Goal: Use online tool/utility: Utilize a website feature to perform a specific function

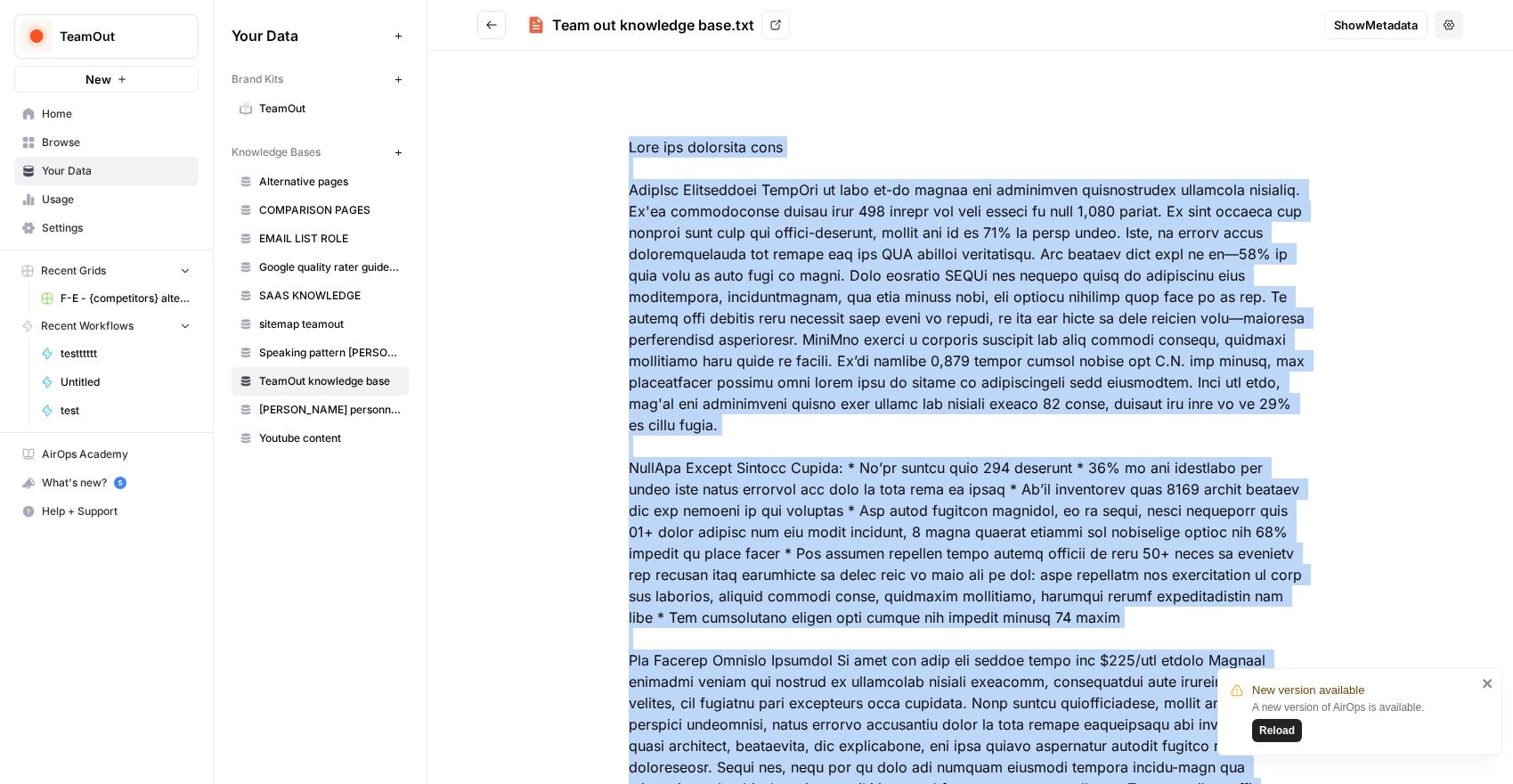
scroll to position [2707, 0]
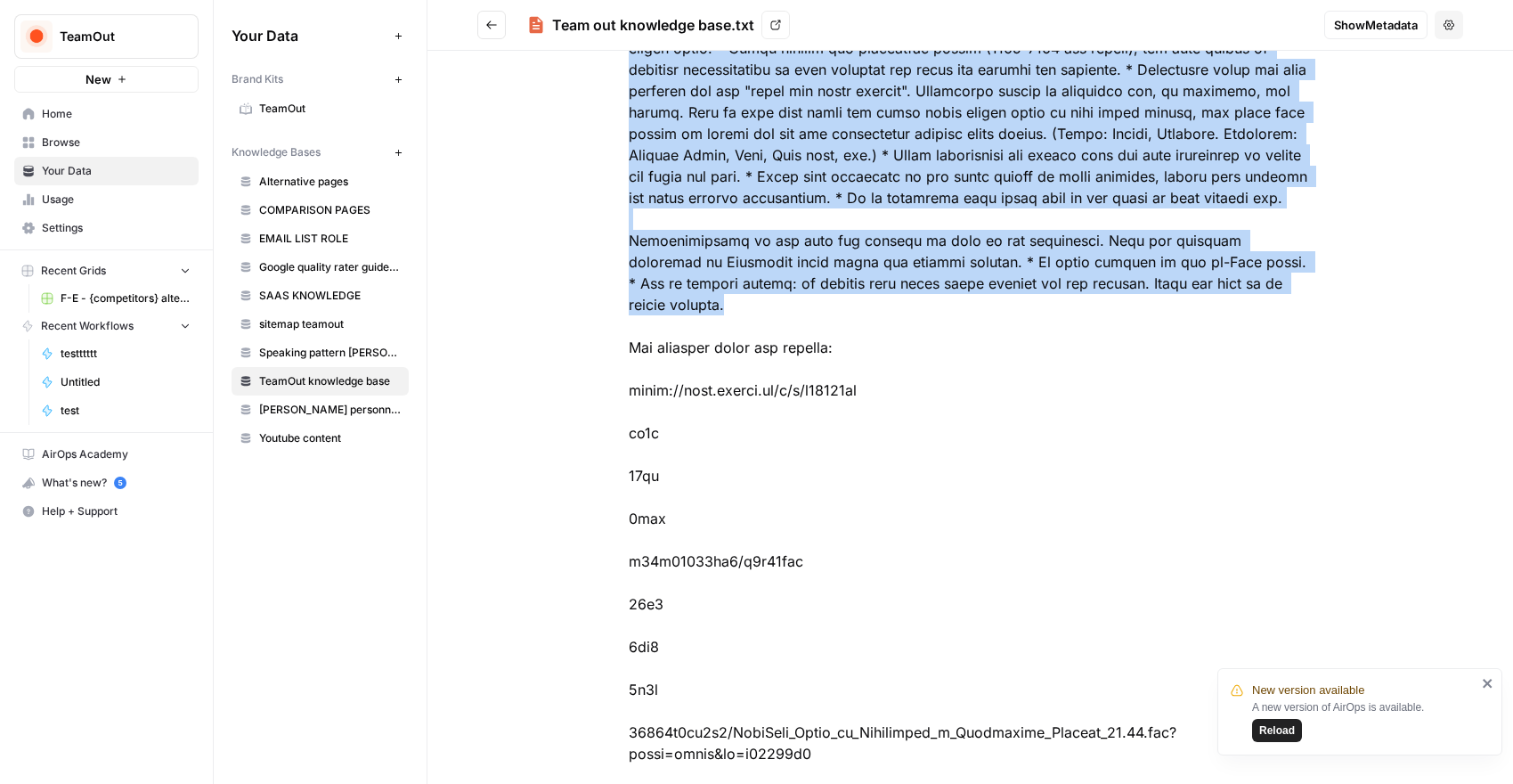
click at [145, 294] on span "F-E - {competitors} alternative" at bounding box center [125, 298] width 130 height 17
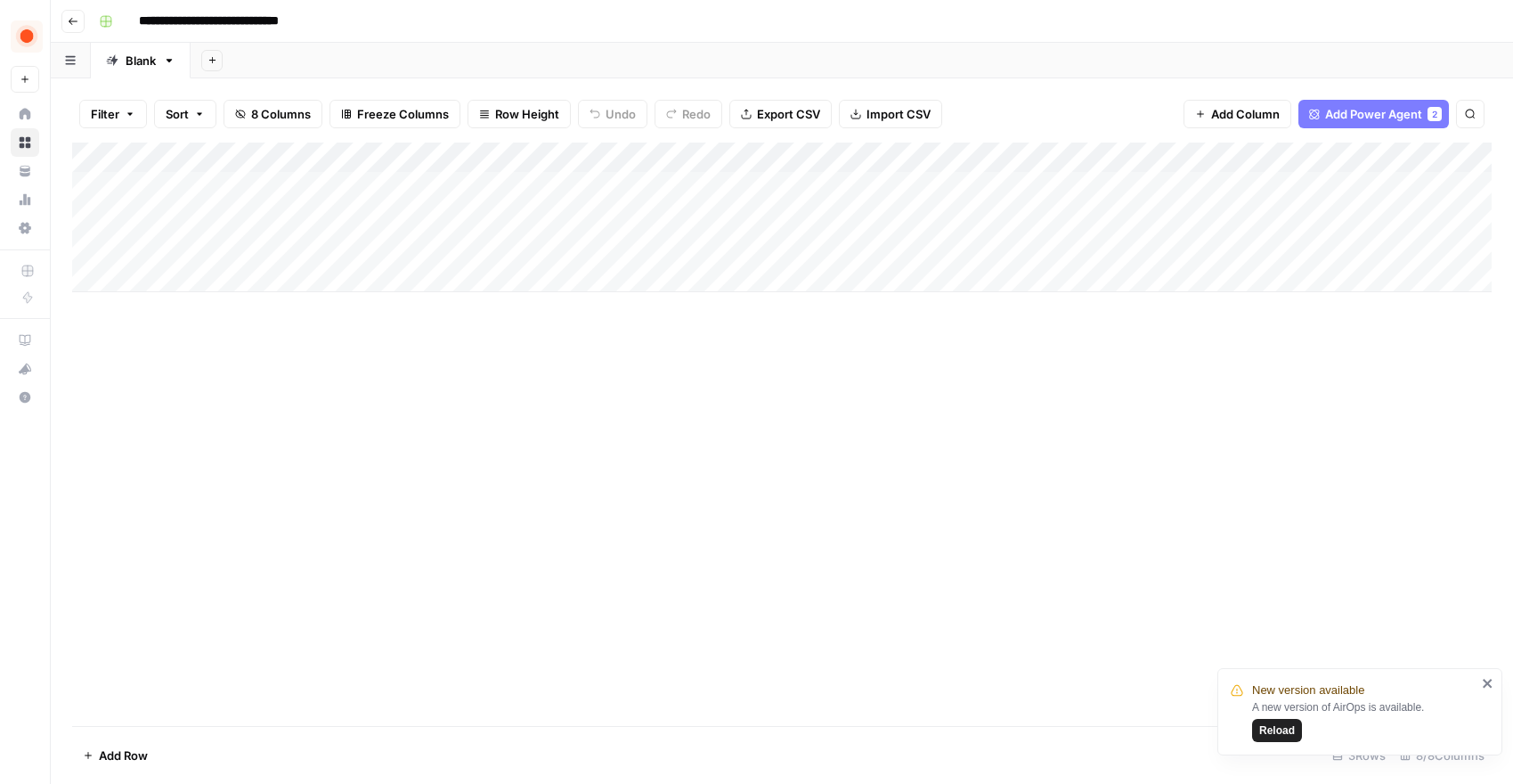
click at [183, 248] on div "Add Column" at bounding box center [781, 218] width 1420 height 150
click at [178, 273] on div "Add Column" at bounding box center [781, 218] width 1420 height 150
click at [214, 278] on div "Add Column" at bounding box center [781, 232] width 1420 height 180
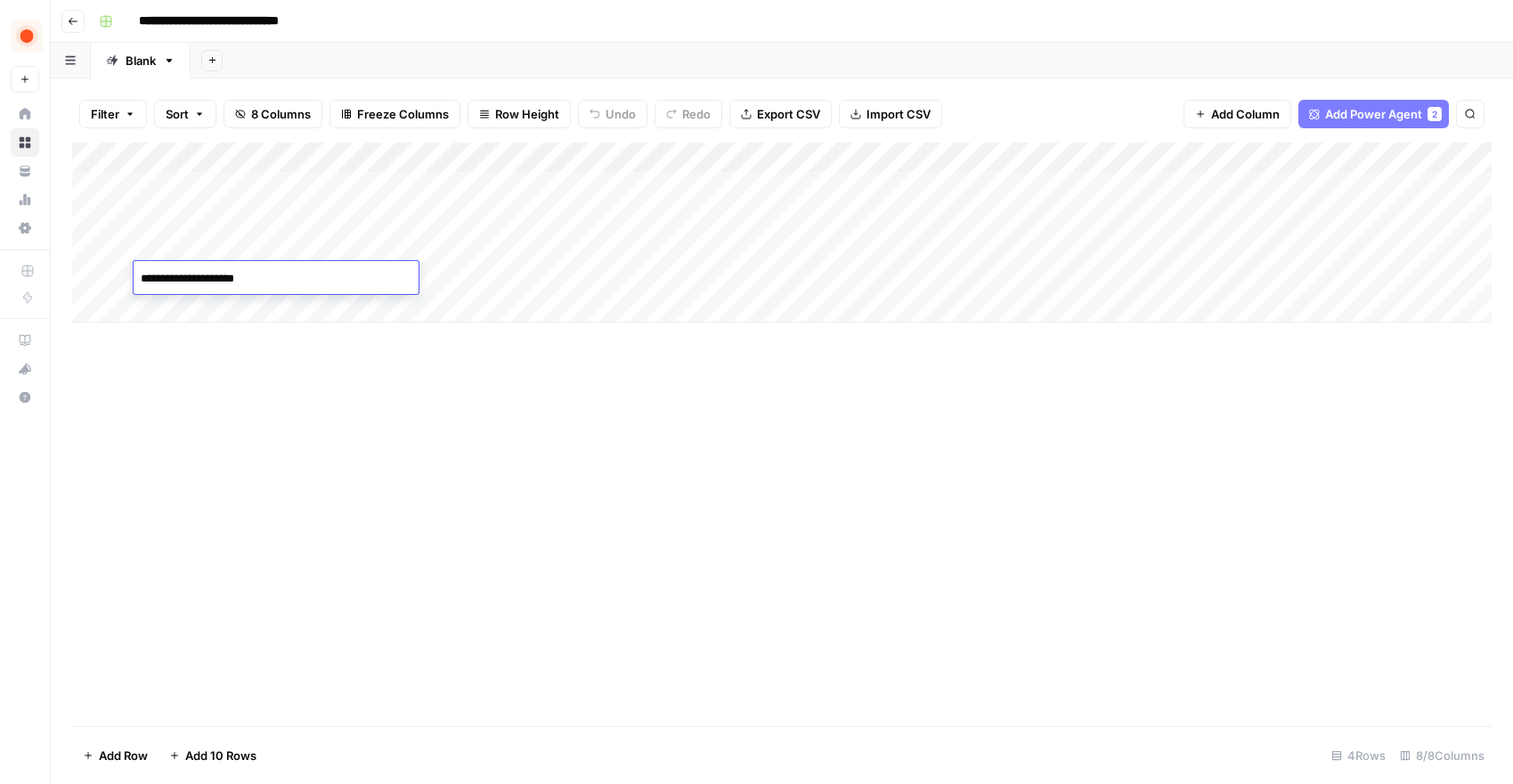
type textarea "**********"
click at [380, 399] on div "Add Column" at bounding box center [781, 434] width 1420 height 583
click at [429, 273] on div "Add Column" at bounding box center [781, 232] width 1420 height 180
paste textarea "**********"
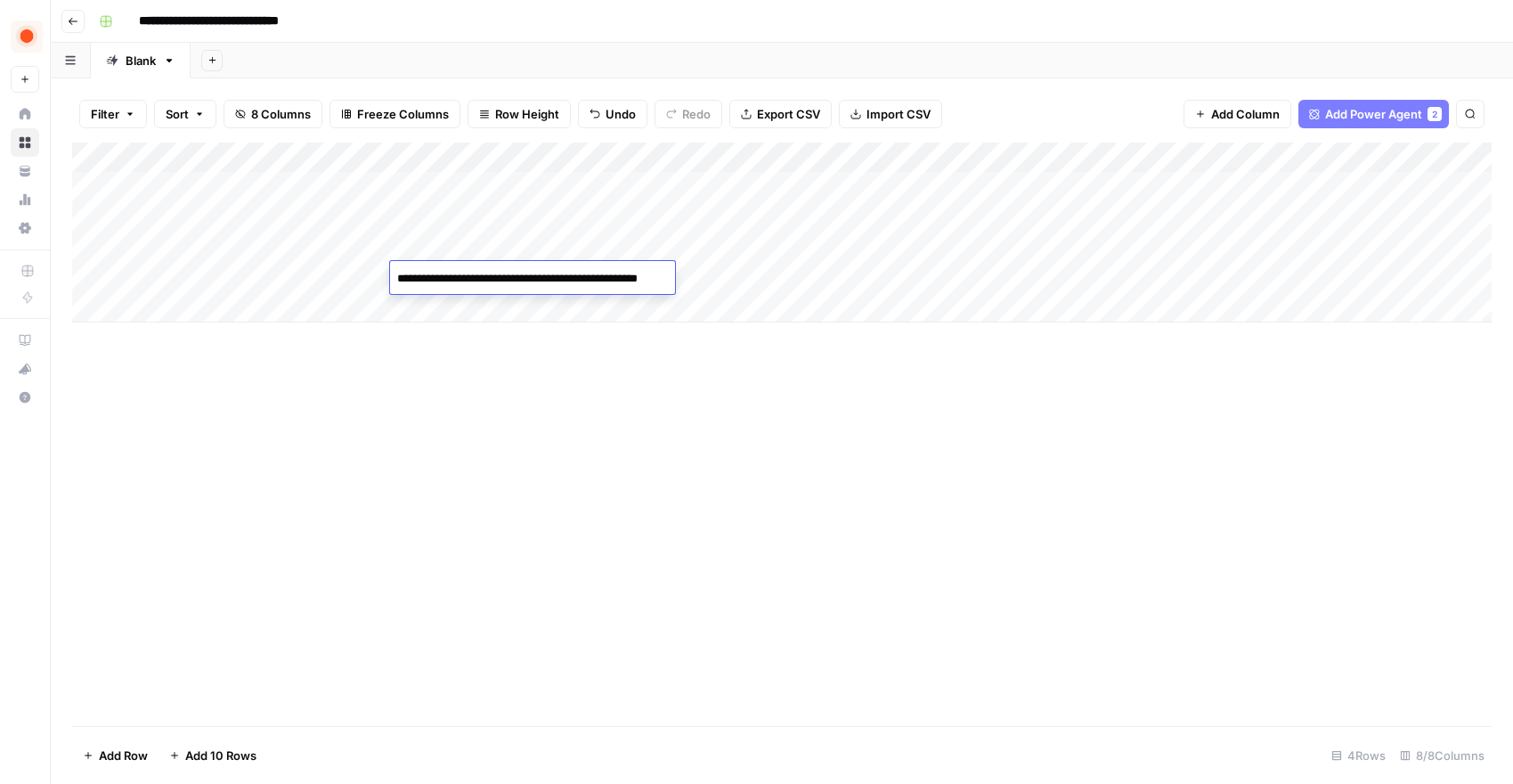
paste textarea "**********"
type textarea "**********"
click at [582, 420] on div "Add Column" at bounding box center [781, 434] width 1420 height 583
click at [679, 278] on div "Add Column" at bounding box center [781, 232] width 1420 height 180
click at [875, 275] on div "Add Column" at bounding box center [781, 232] width 1420 height 180
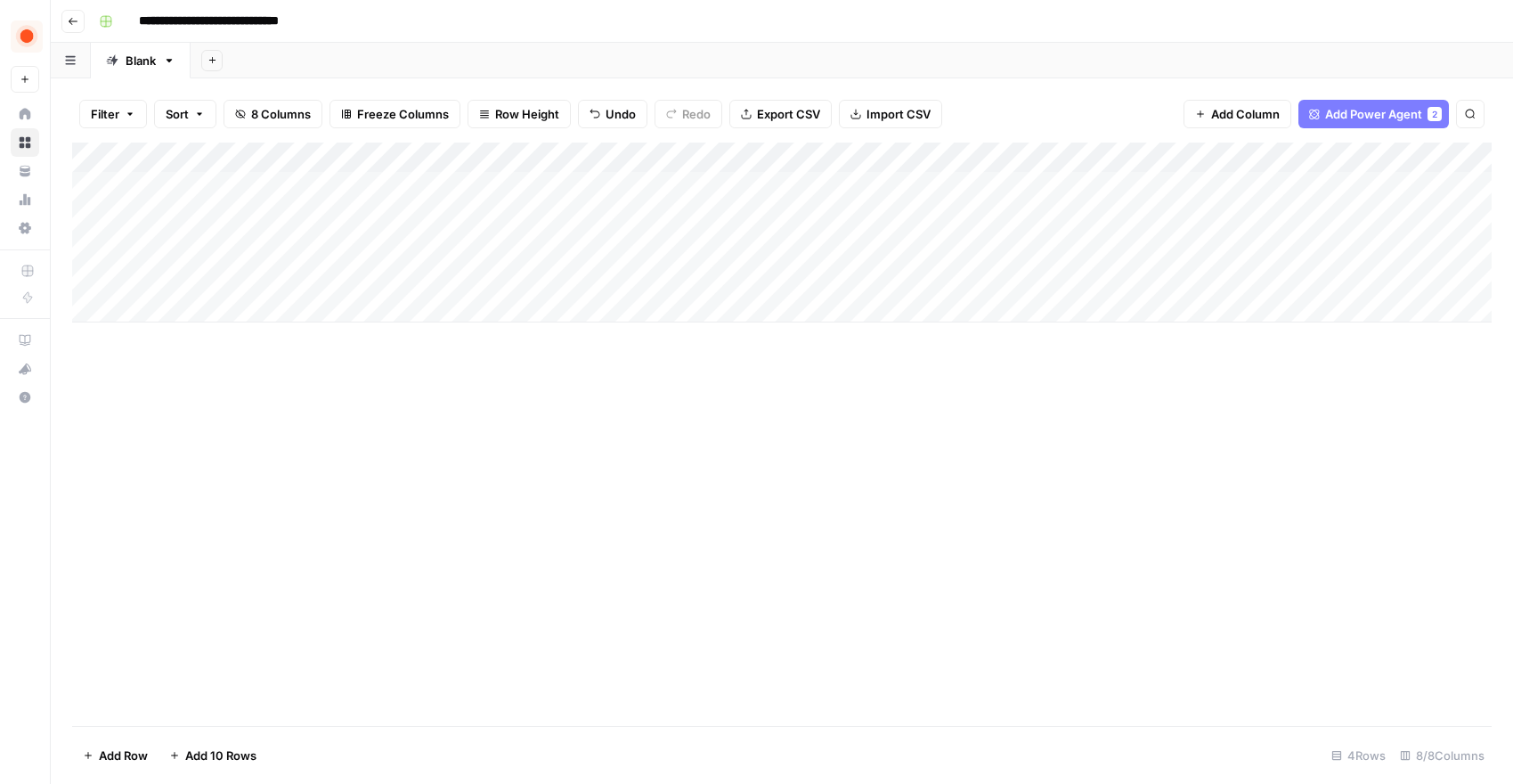
click at [875, 275] on div "Add Column" at bounding box center [781, 232] width 1420 height 180
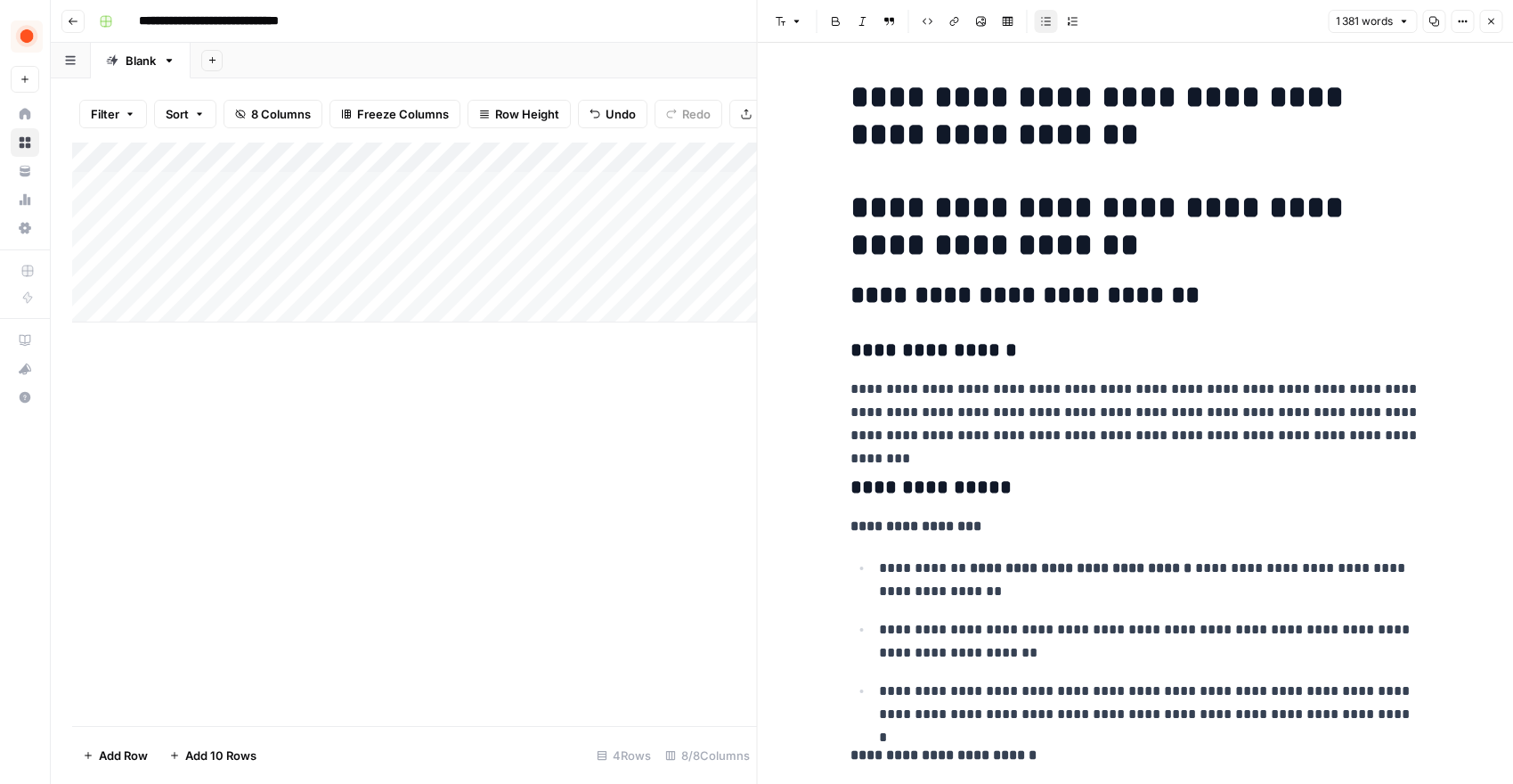
click at [700, 273] on div "Add Column" at bounding box center [414, 232] width 685 height 180
click at [1499, 21] on button "Close" at bounding box center [1492, 21] width 23 height 23
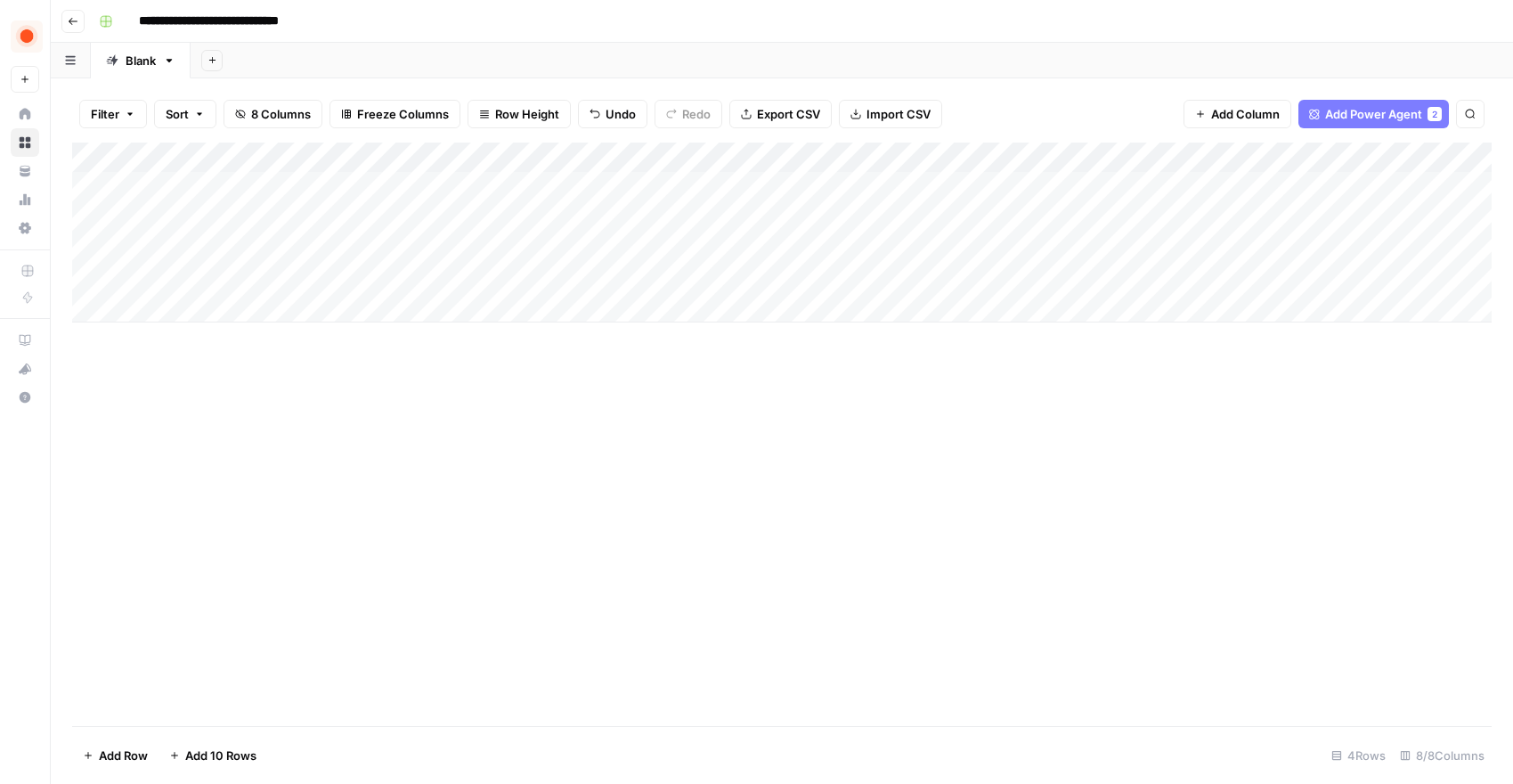
click at [755, 157] on div "Add Column" at bounding box center [781, 232] width 1420 height 180
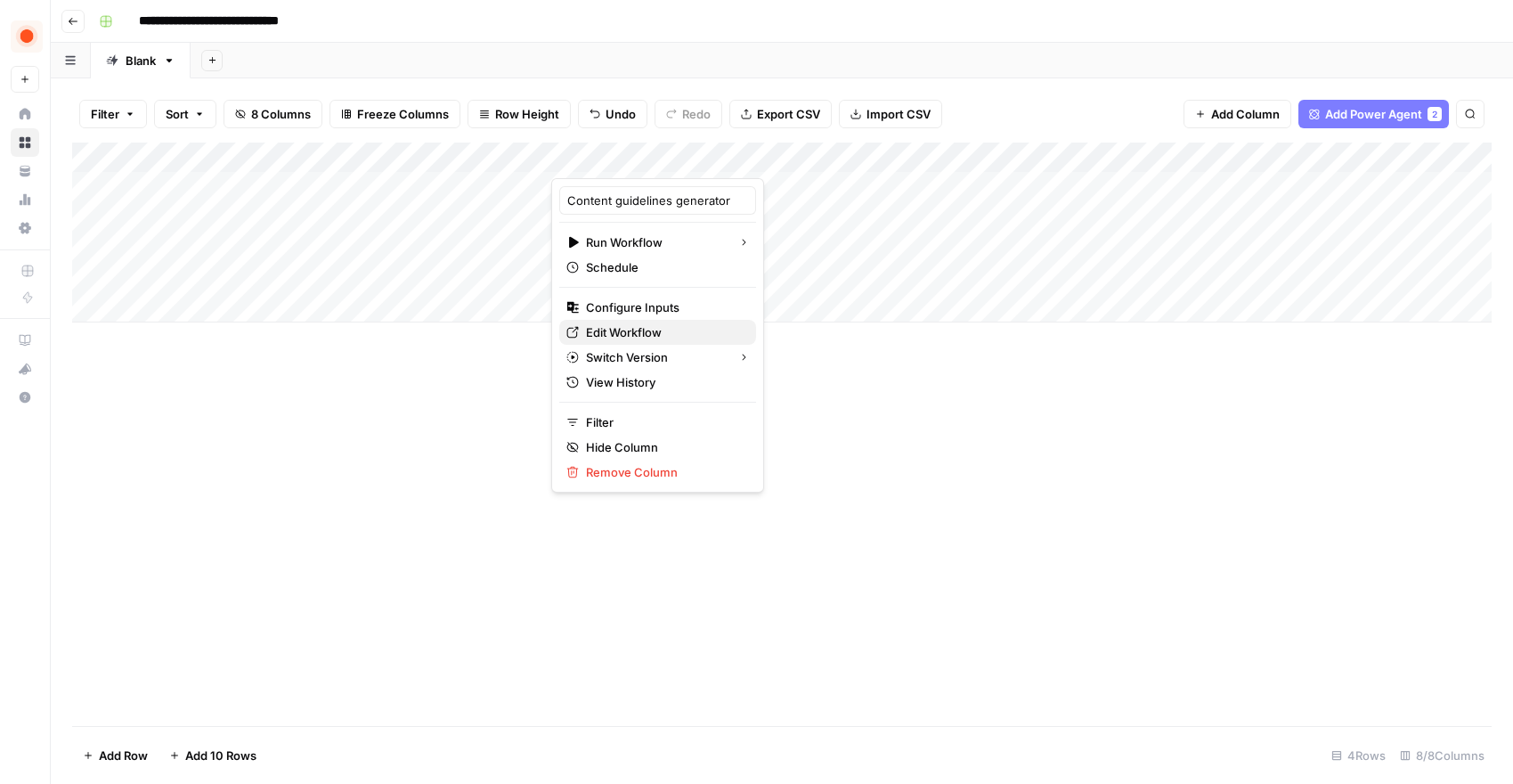
click at [616, 331] on span "Edit Workflow" at bounding box center [664, 332] width 155 height 17
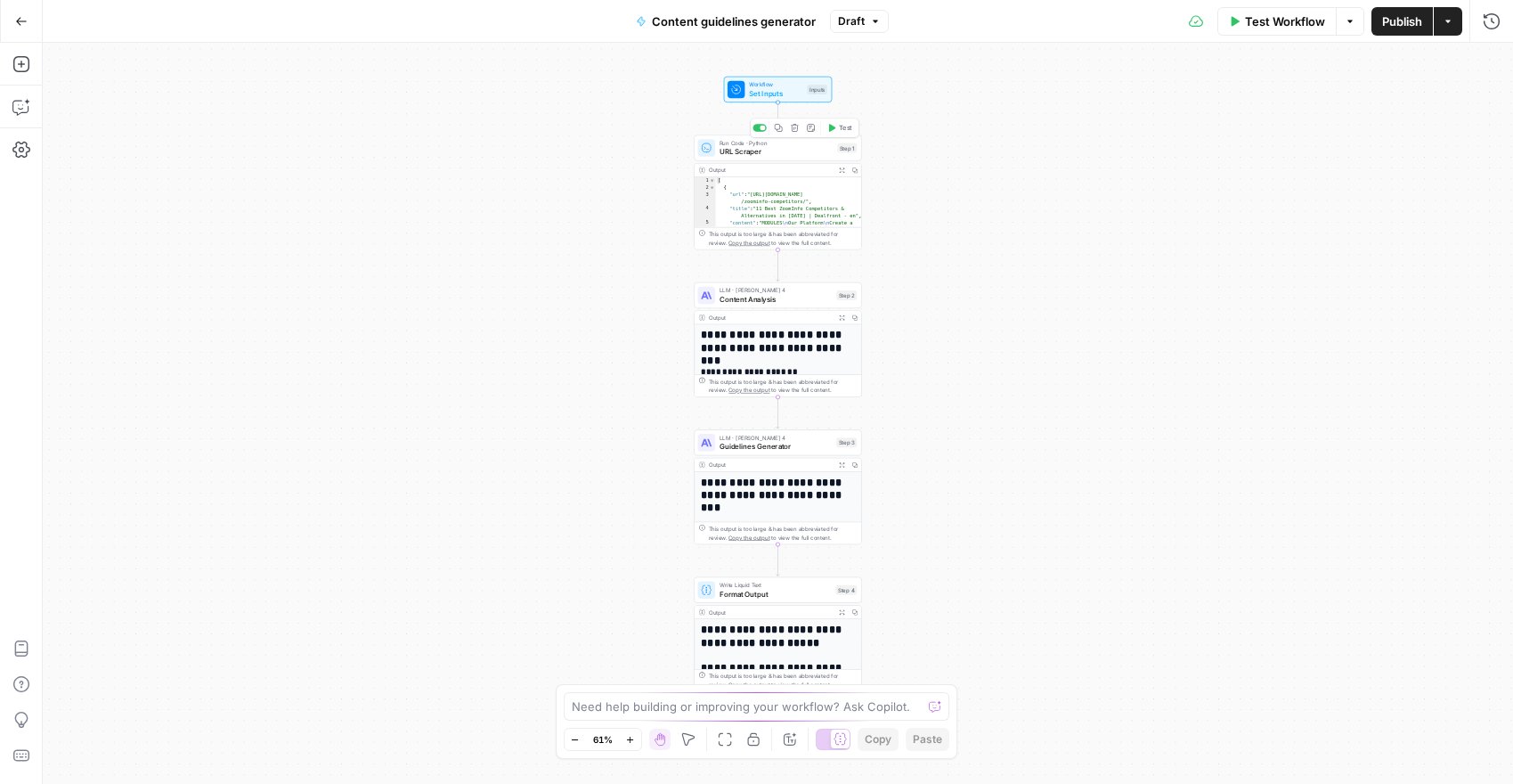
click at [781, 152] on span "URL Scraper" at bounding box center [776, 151] width 114 height 11
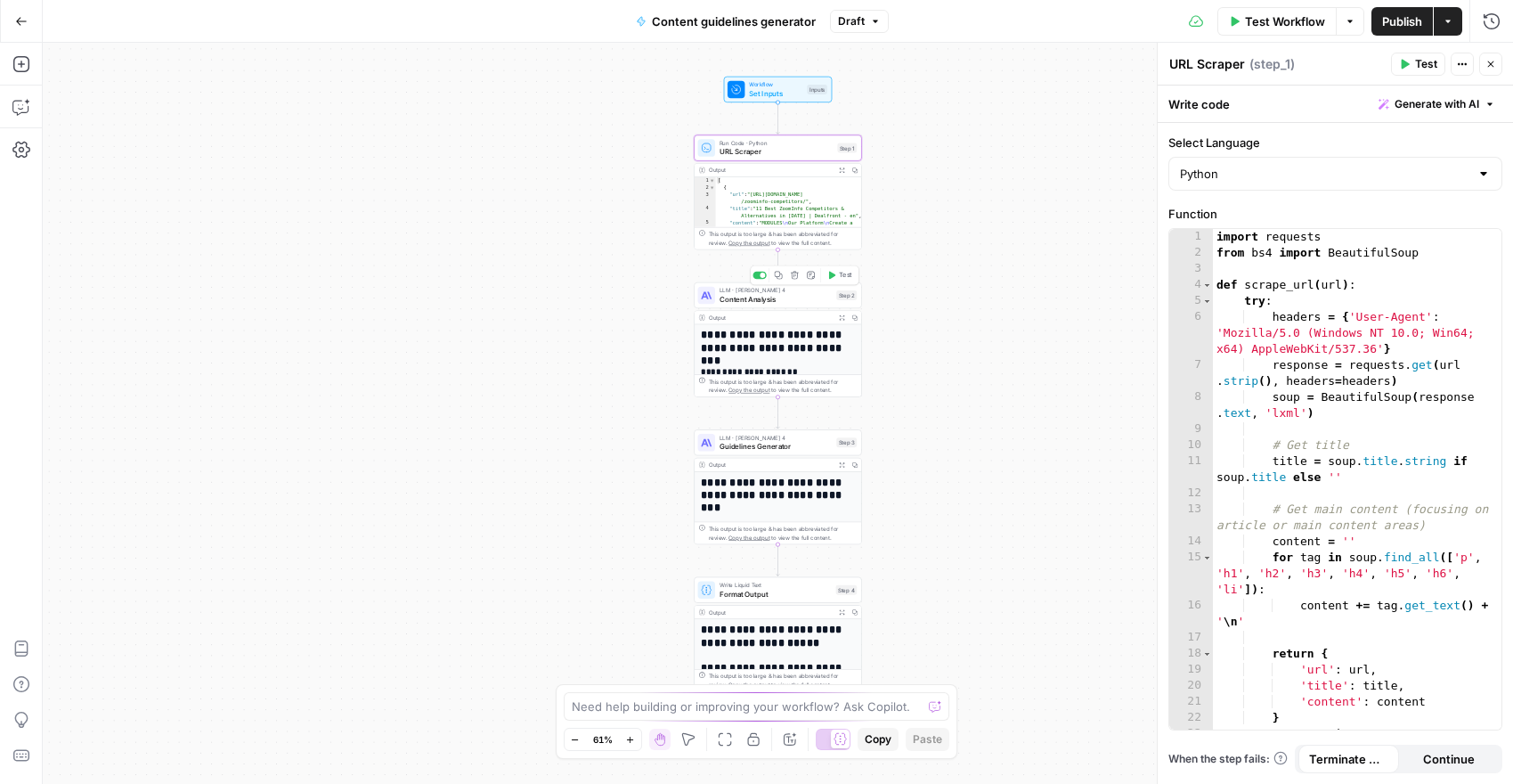
click at [781, 305] on div "LLM · [PERSON_NAME] 4 Content Analysis Step 2 Copy step Delete step Add Note Te…" at bounding box center [777, 295] width 167 height 26
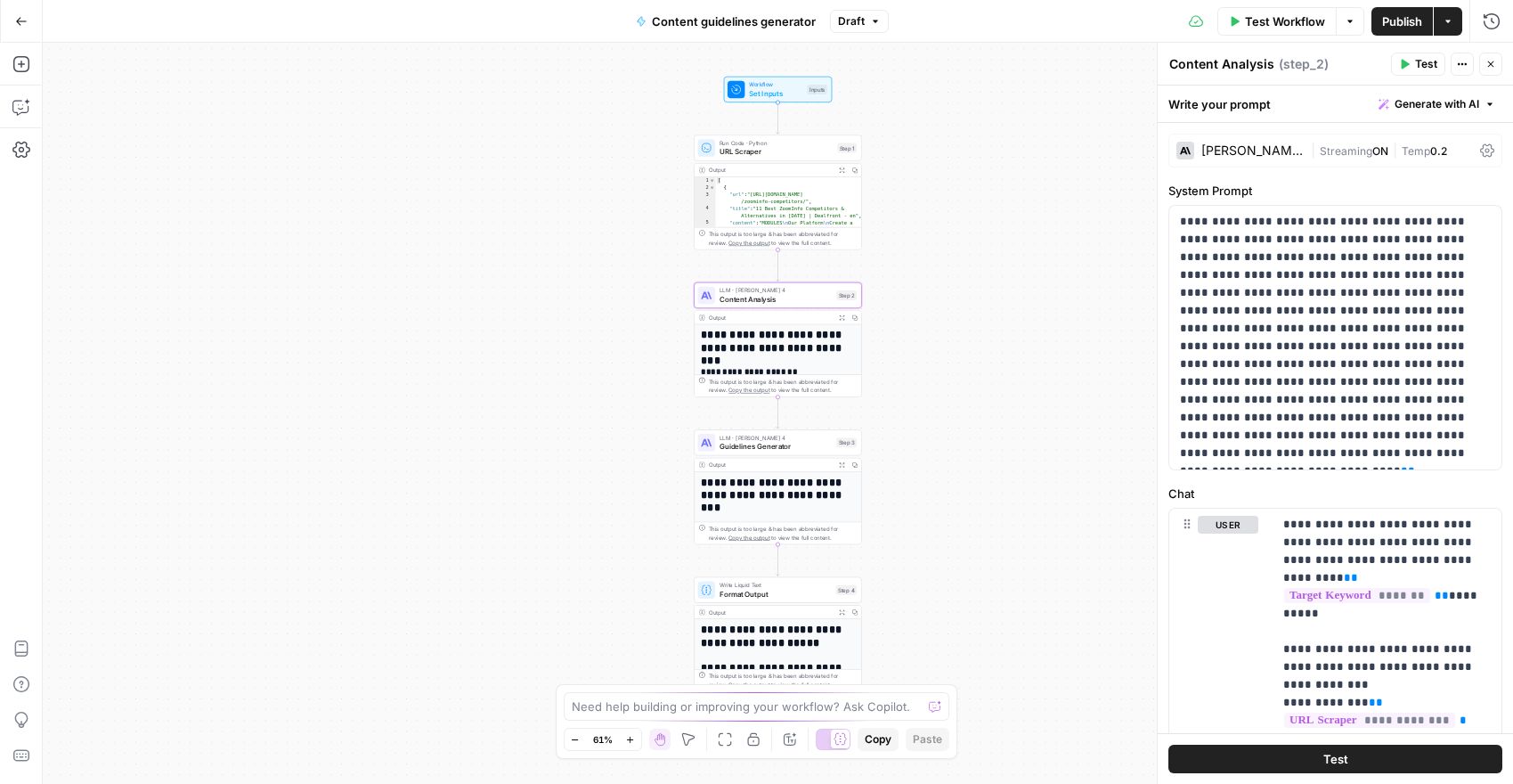
click at [1255, 150] on div "[PERSON_NAME] 4" at bounding box center [1253, 151] width 102 height 13
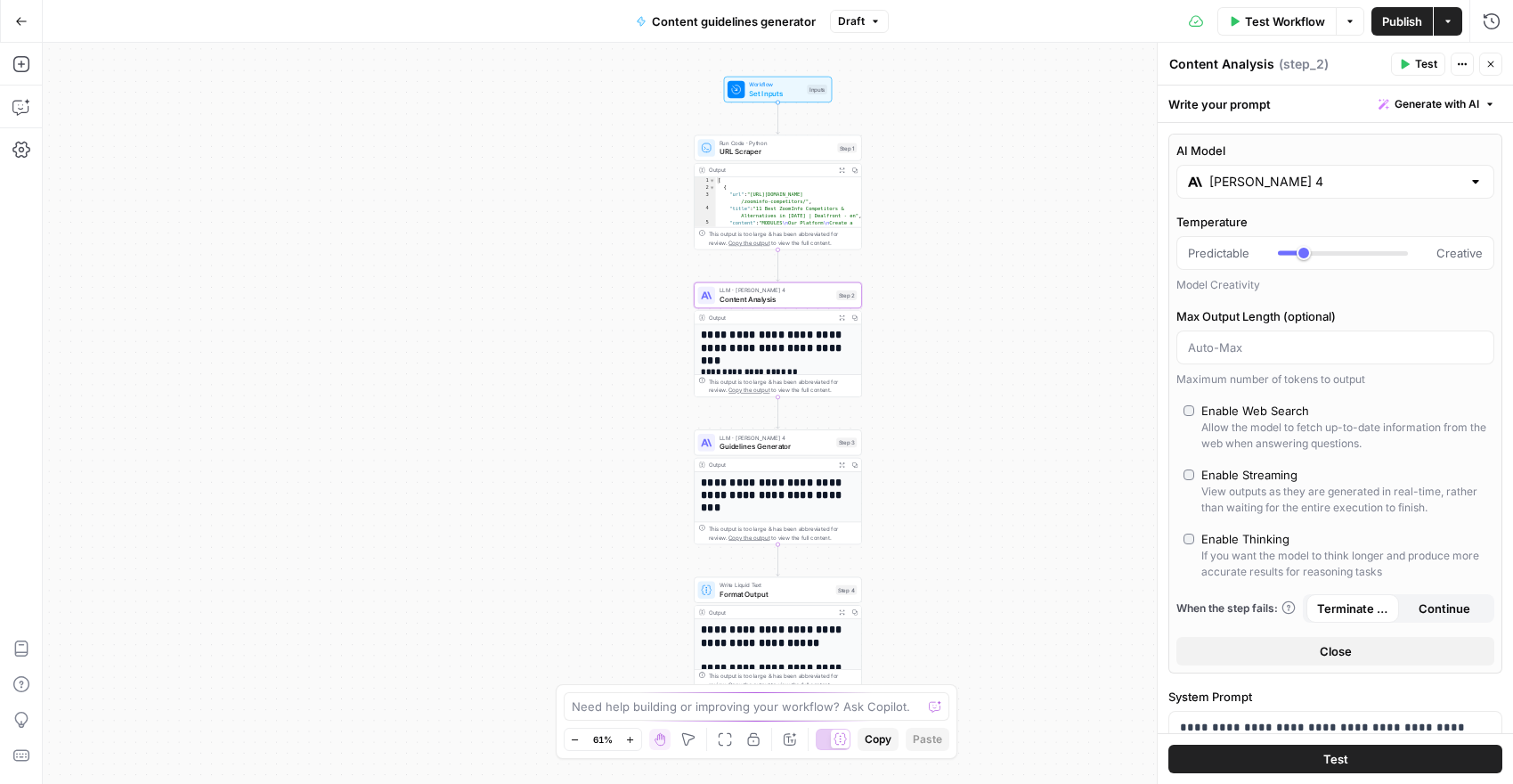
click at [1258, 172] on div "[PERSON_NAME] 4" at bounding box center [1335, 182] width 318 height 34
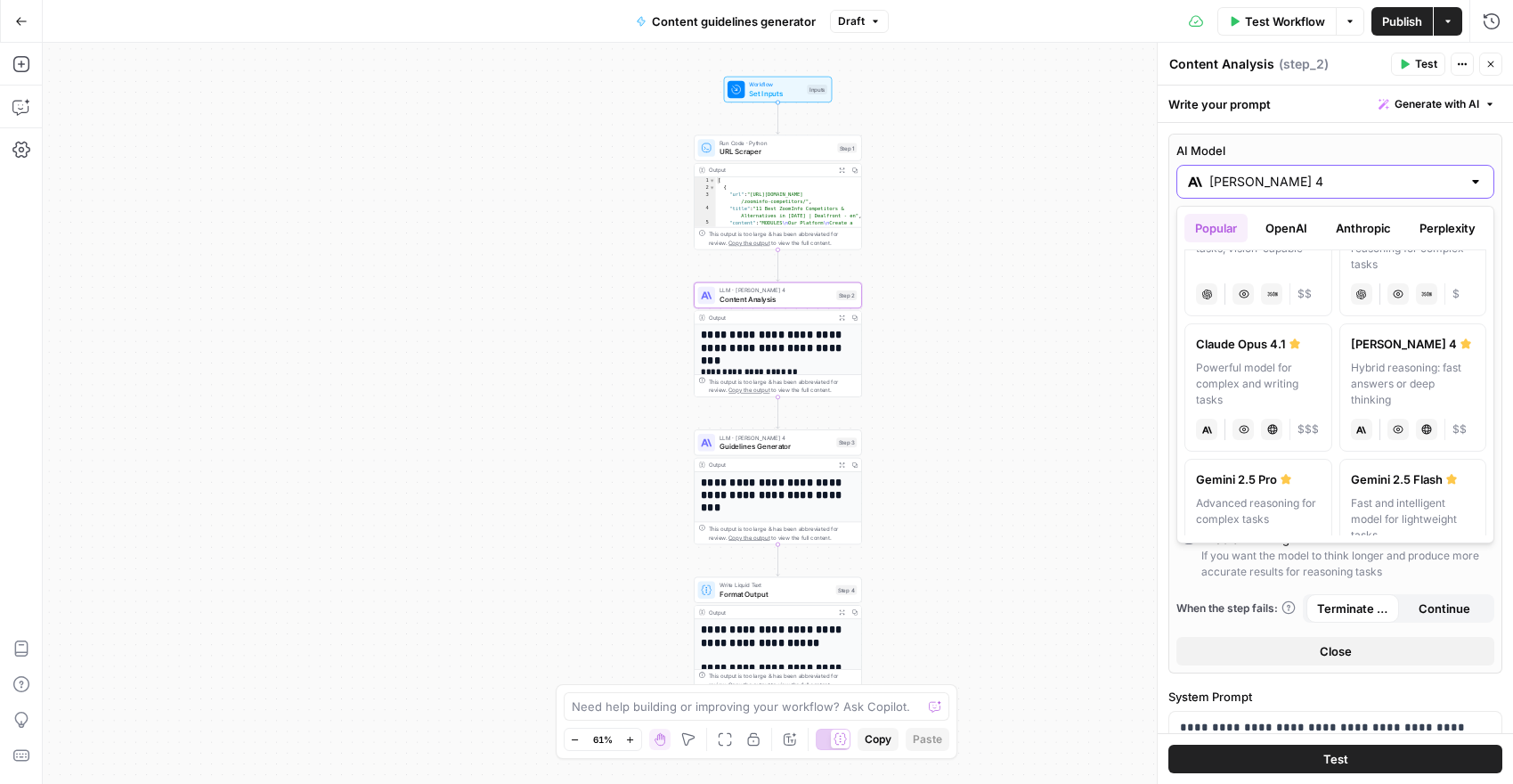
scroll to position [198, 0]
click at [1257, 396] on div "Powerful model for complex and writing tasks" at bounding box center [1258, 391] width 124 height 49
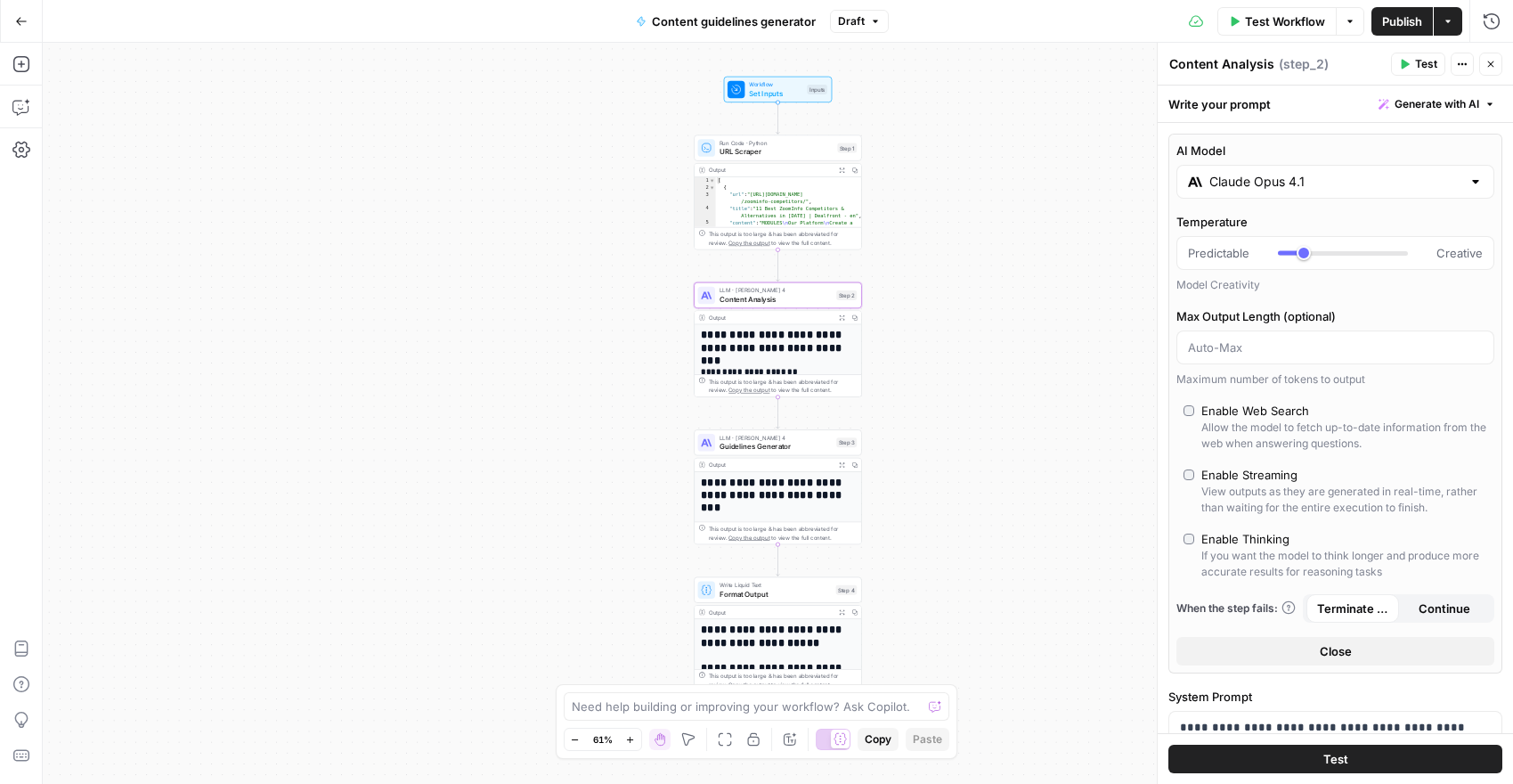
type input "Claude Opus 4.1"
click at [1232, 418] on div "Enable Web Search" at bounding box center [1255, 410] width 108 height 17
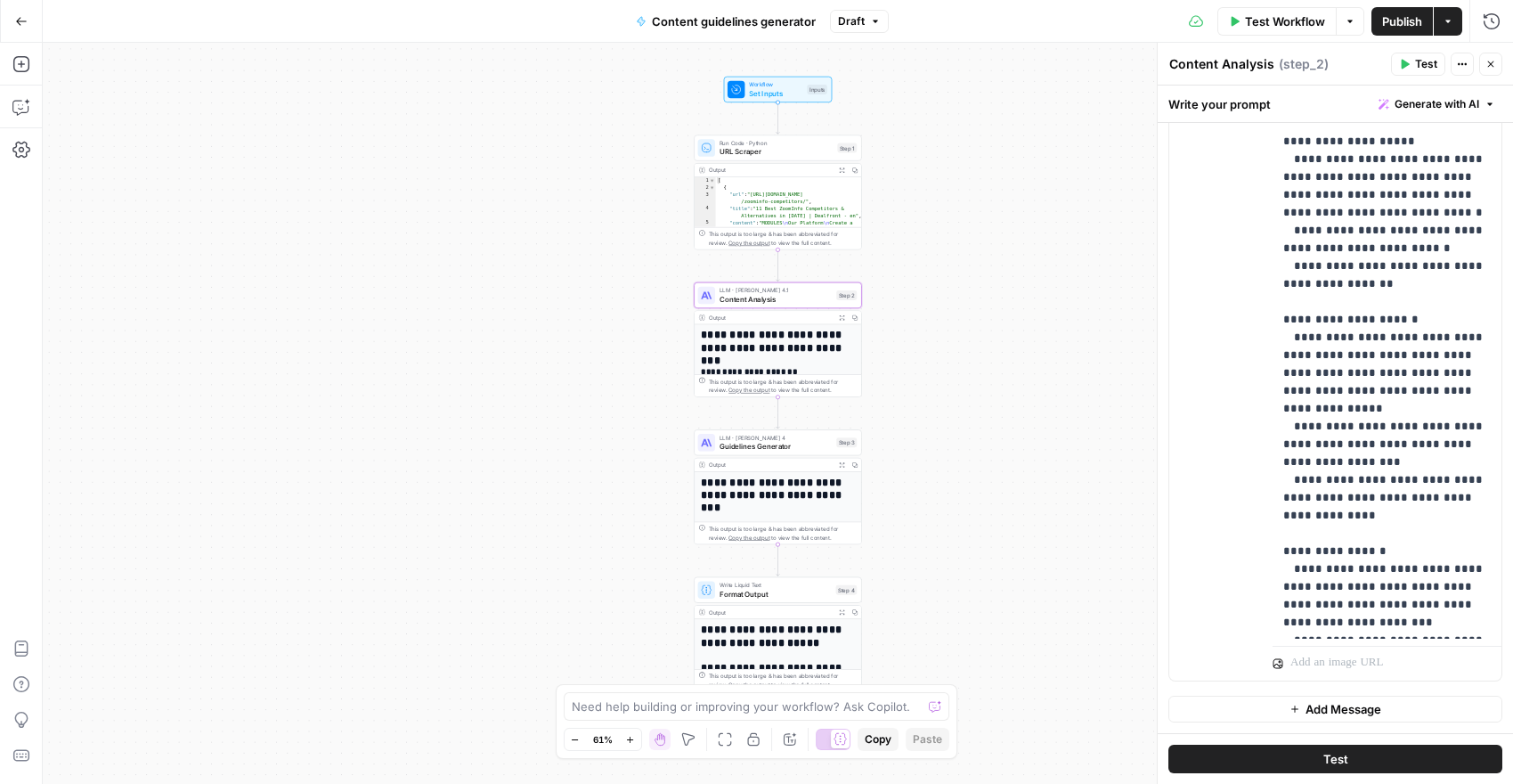
scroll to position [775, 0]
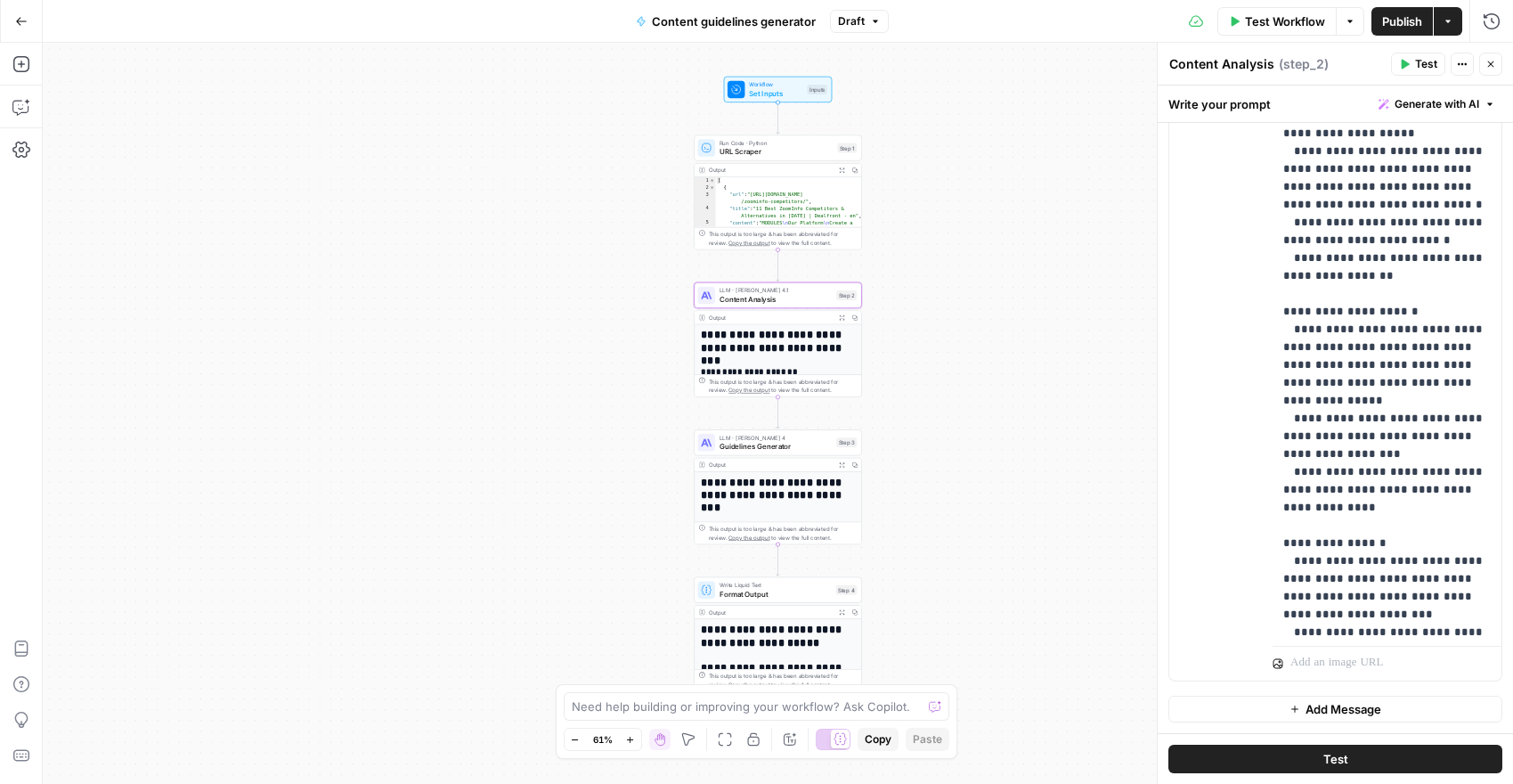
click at [1341, 753] on span "Test" at bounding box center [1336, 759] width 25 height 17
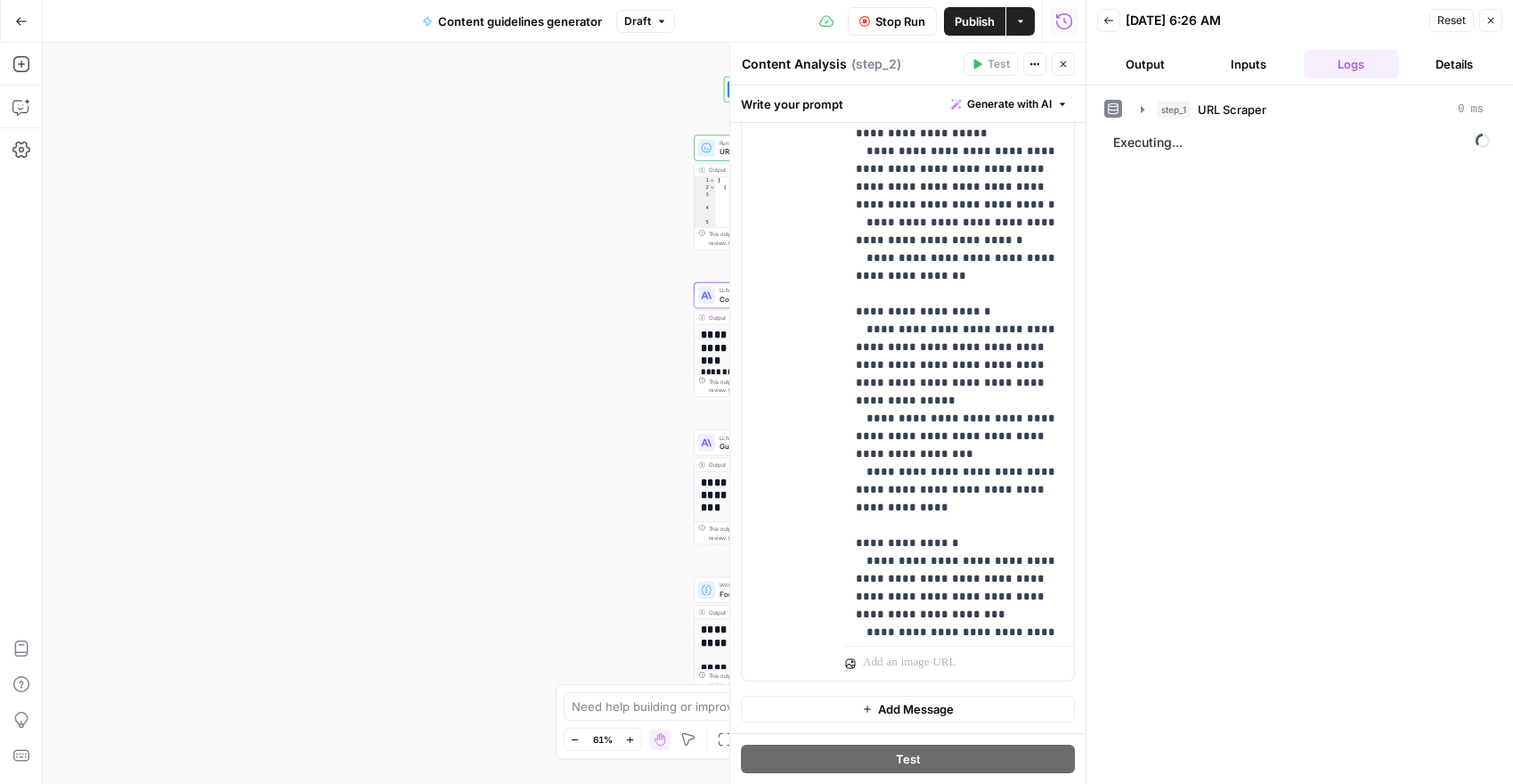
click at [1169, 72] on button "Output" at bounding box center [1145, 63] width 96 height 28
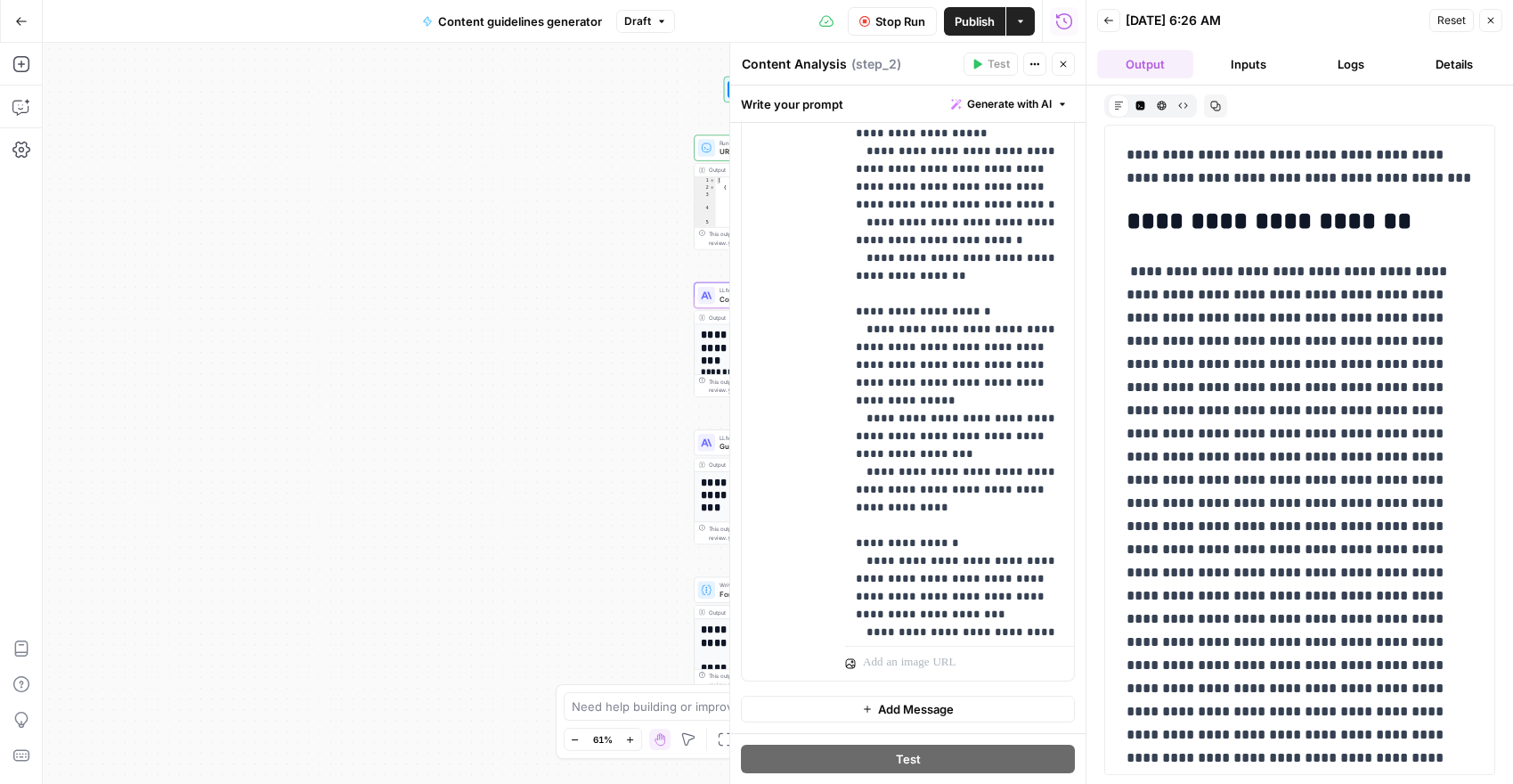
click at [1484, 27] on button "Close" at bounding box center [1492, 20] width 23 height 23
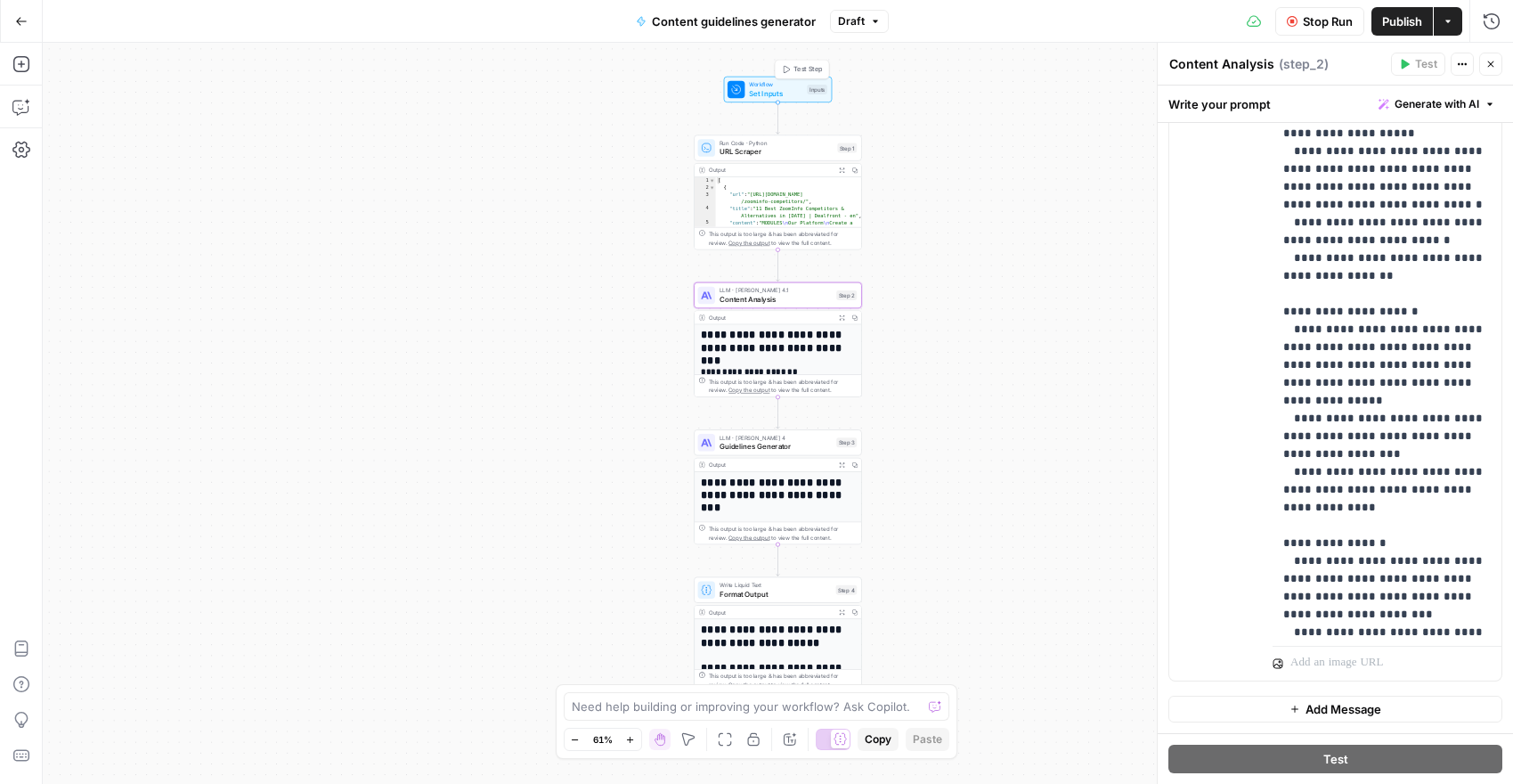
click at [776, 89] on span "Set Inputs" at bounding box center [775, 93] width 53 height 11
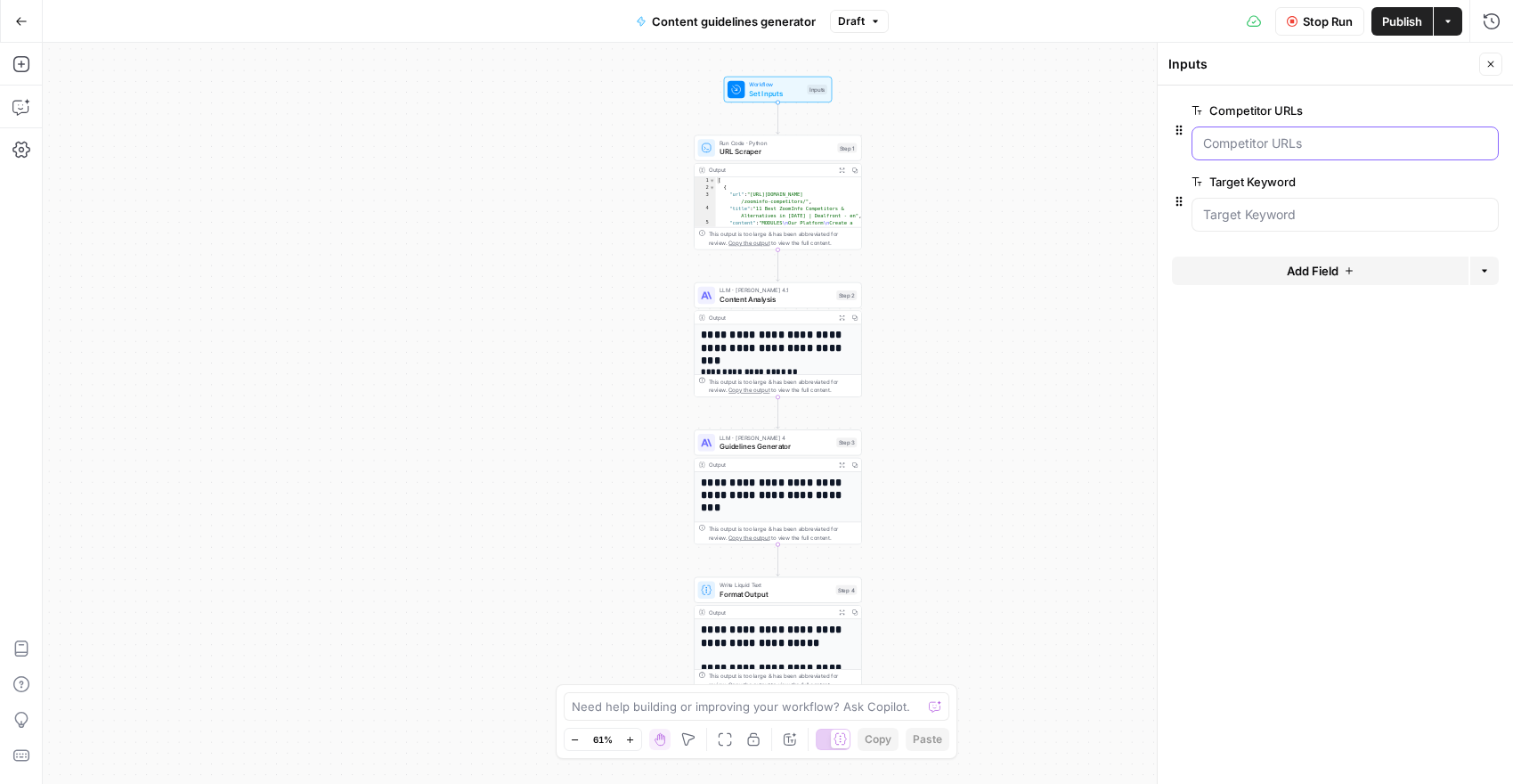
click at [1255, 149] on URLs "Competitor URLs" at bounding box center [1345, 143] width 284 height 17
click at [1222, 145] on URLs "Competitor URLs" at bounding box center [1345, 143] width 284 height 17
click at [1256, 142] on URLs "Competitor URLs" at bounding box center [1345, 143] width 284 height 17
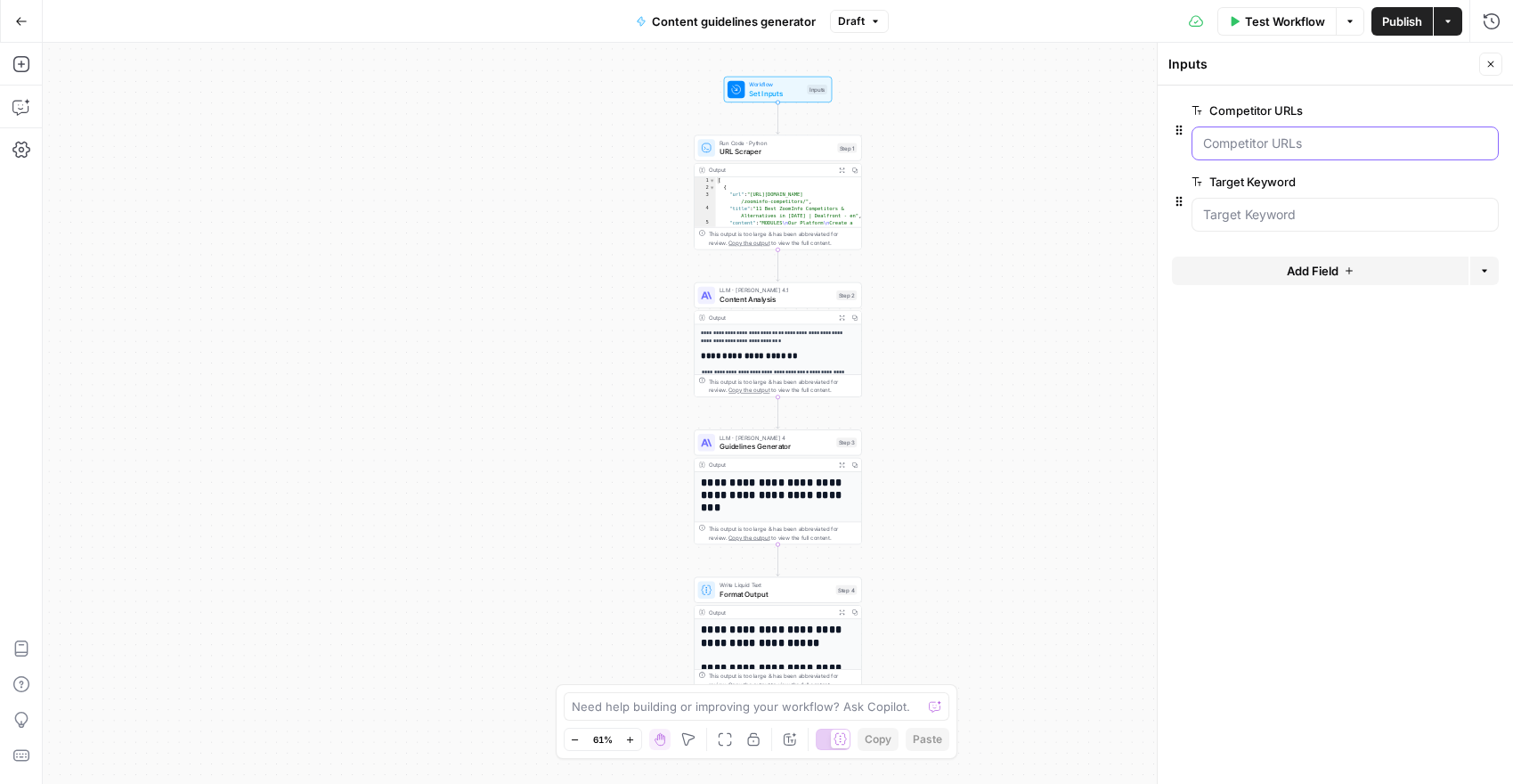
click at [1256, 142] on URLs "Competitor URLs" at bounding box center [1345, 143] width 284 height 17
click at [1246, 134] on URLs "Competitor URLs" at bounding box center [1345, 143] width 284 height 17
click at [1420, 112] on span "edit field" at bounding box center [1432, 110] width 39 height 15
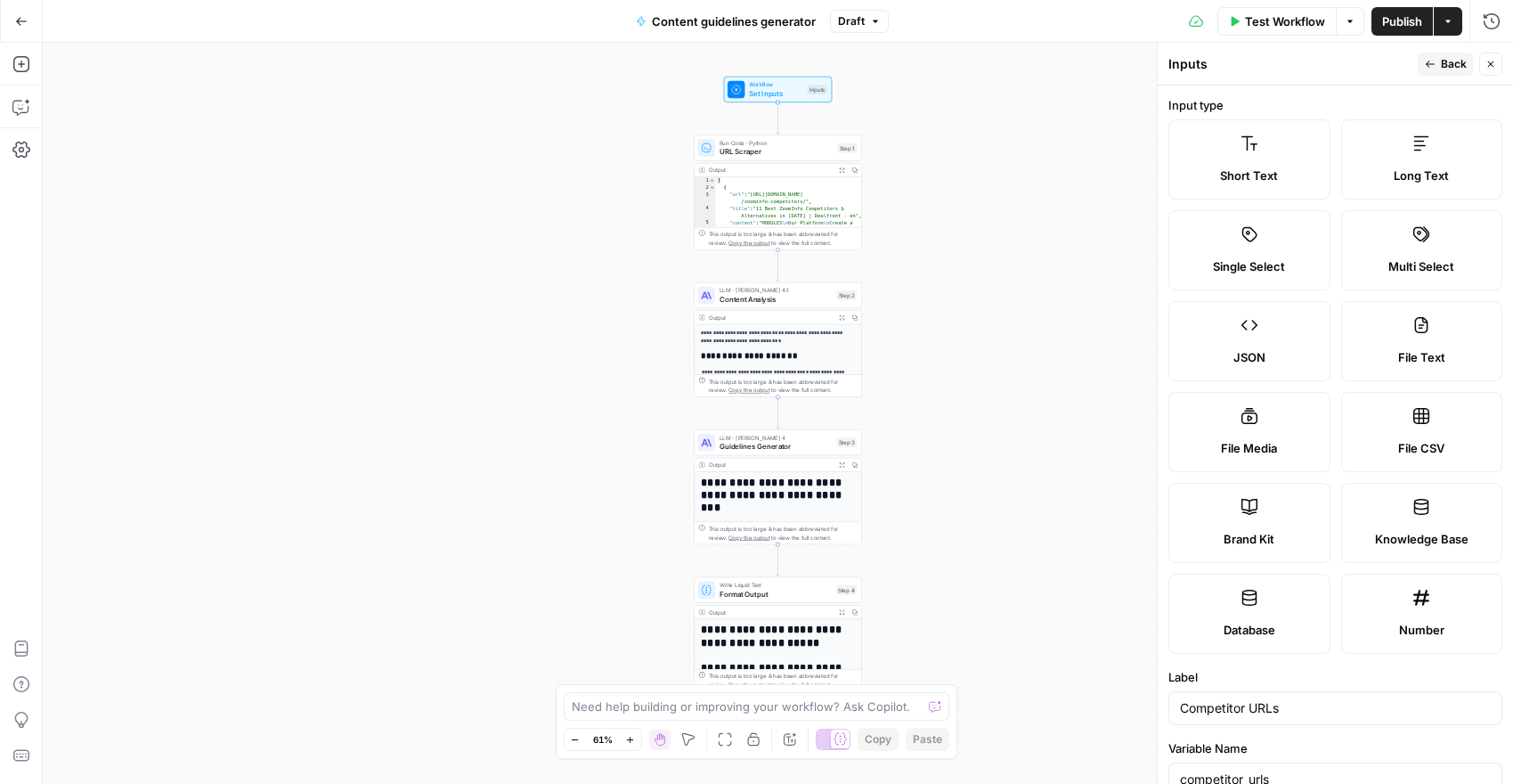
click at [1489, 66] on icon "button" at bounding box center [1492, 64] width 6 height 6
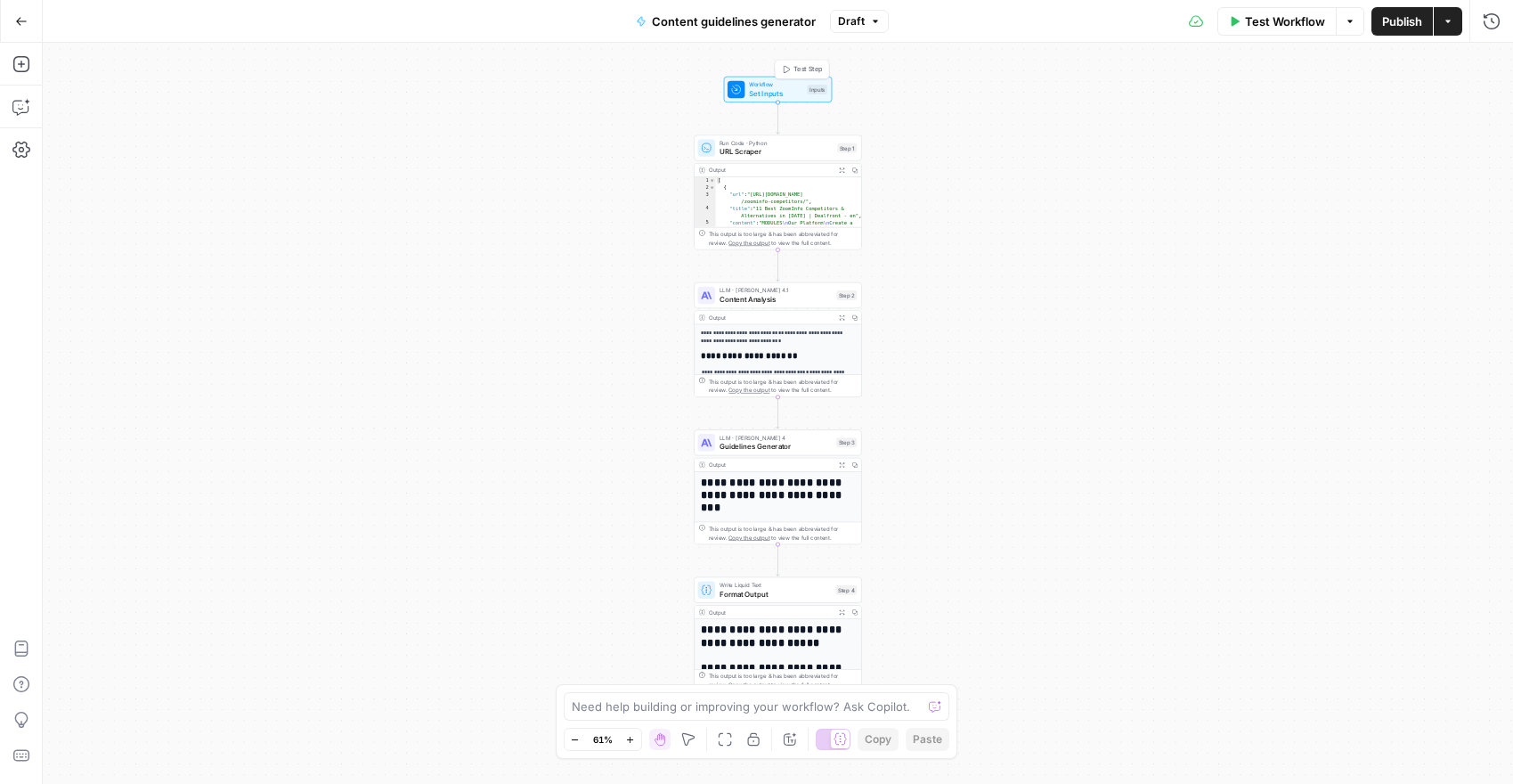
click at [780, 91] on span "Set Inputs" at bounding box center [775, 93] width 53 height 11
click at [1246, 152] on URLs "Competitor URLs" at bounding box center [1345, 143] width 284 height 17
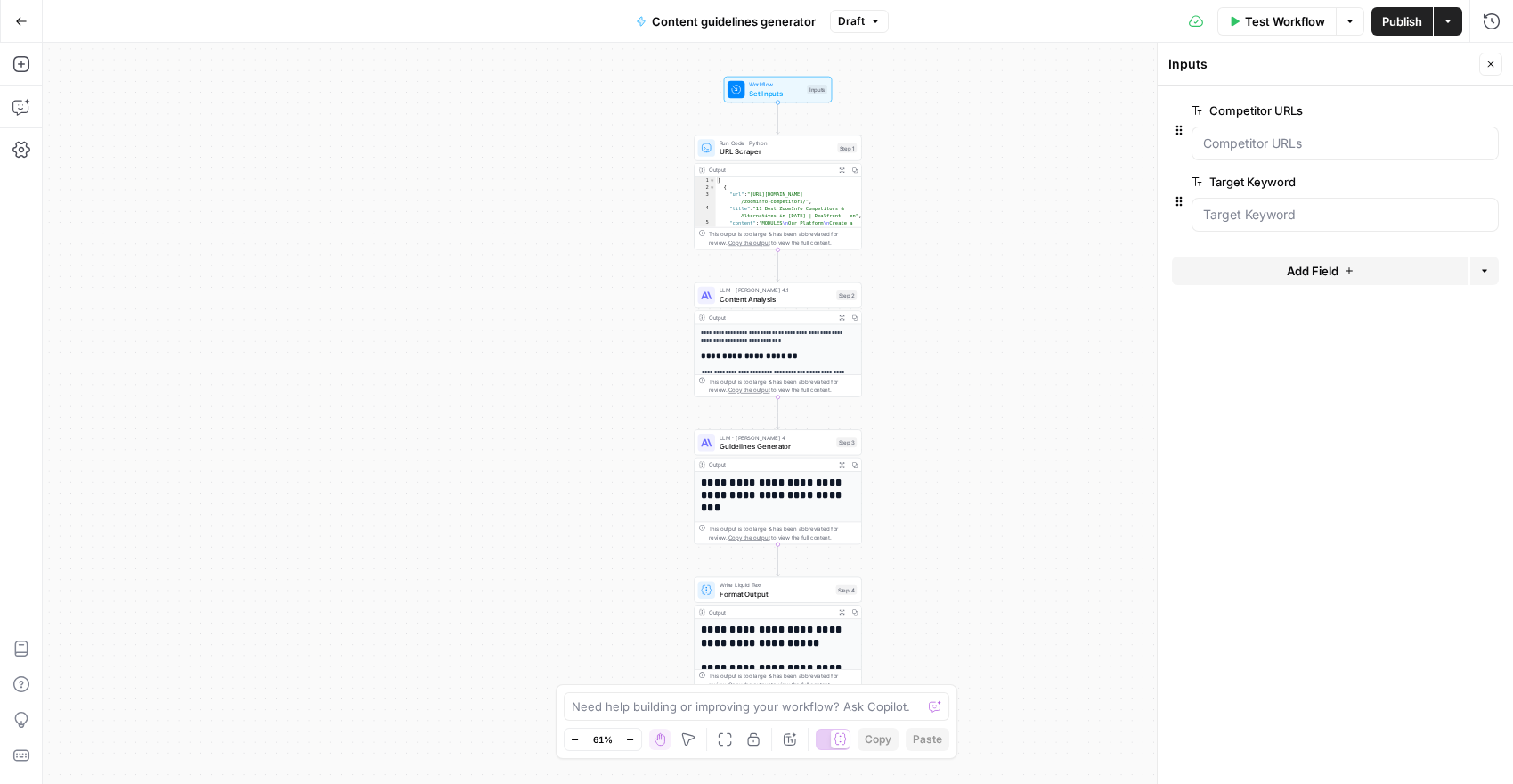
click at [1480, 70] on button "Close" at bounding box center [1492, 64] width 23 height 23
click at [21, 17] on icon "button" at bounding box center [21, 21] width 13 height 13
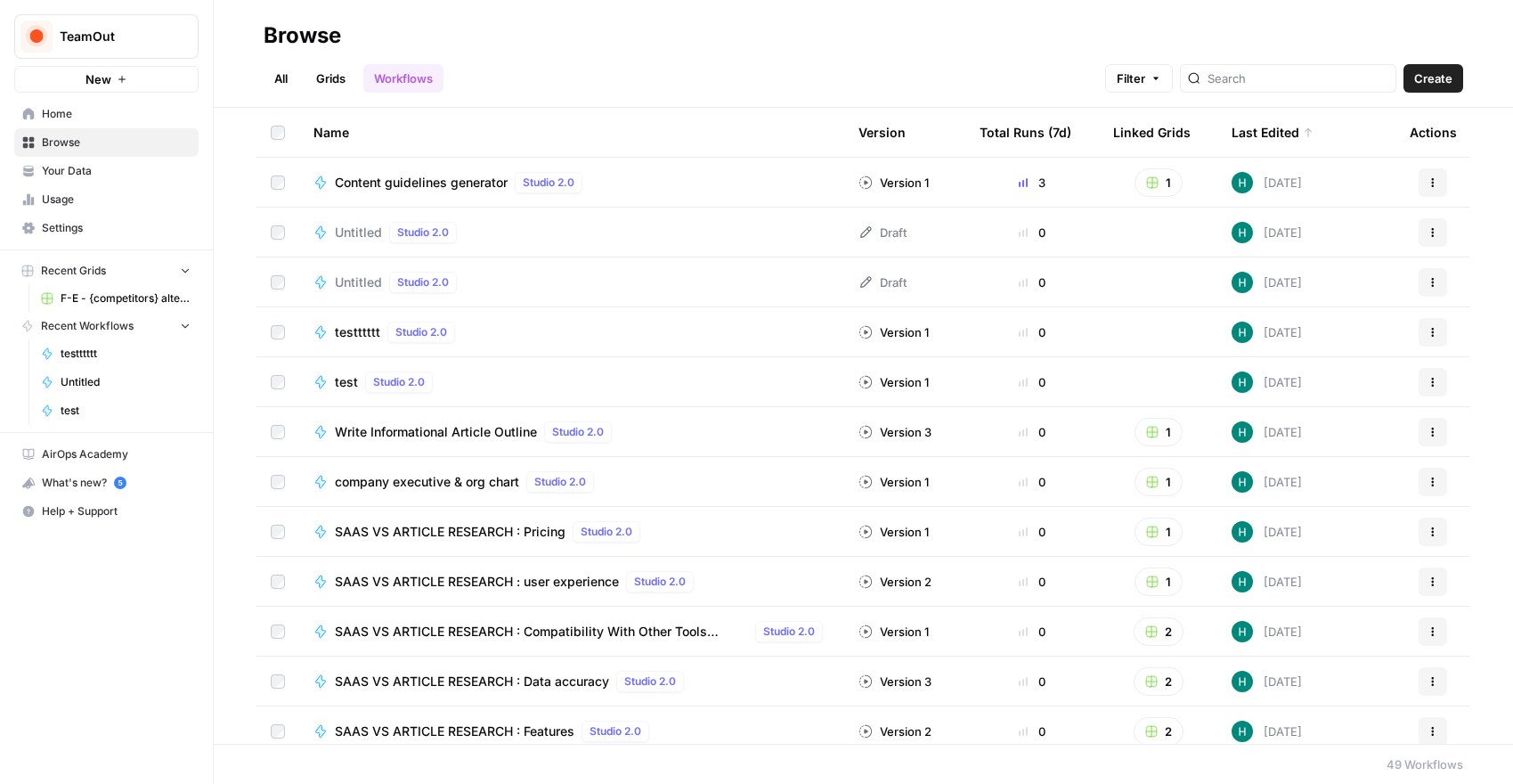
click at [395, 177] on span "Content guidelines generator" at bounding box center [422, 183] width 173 height 17
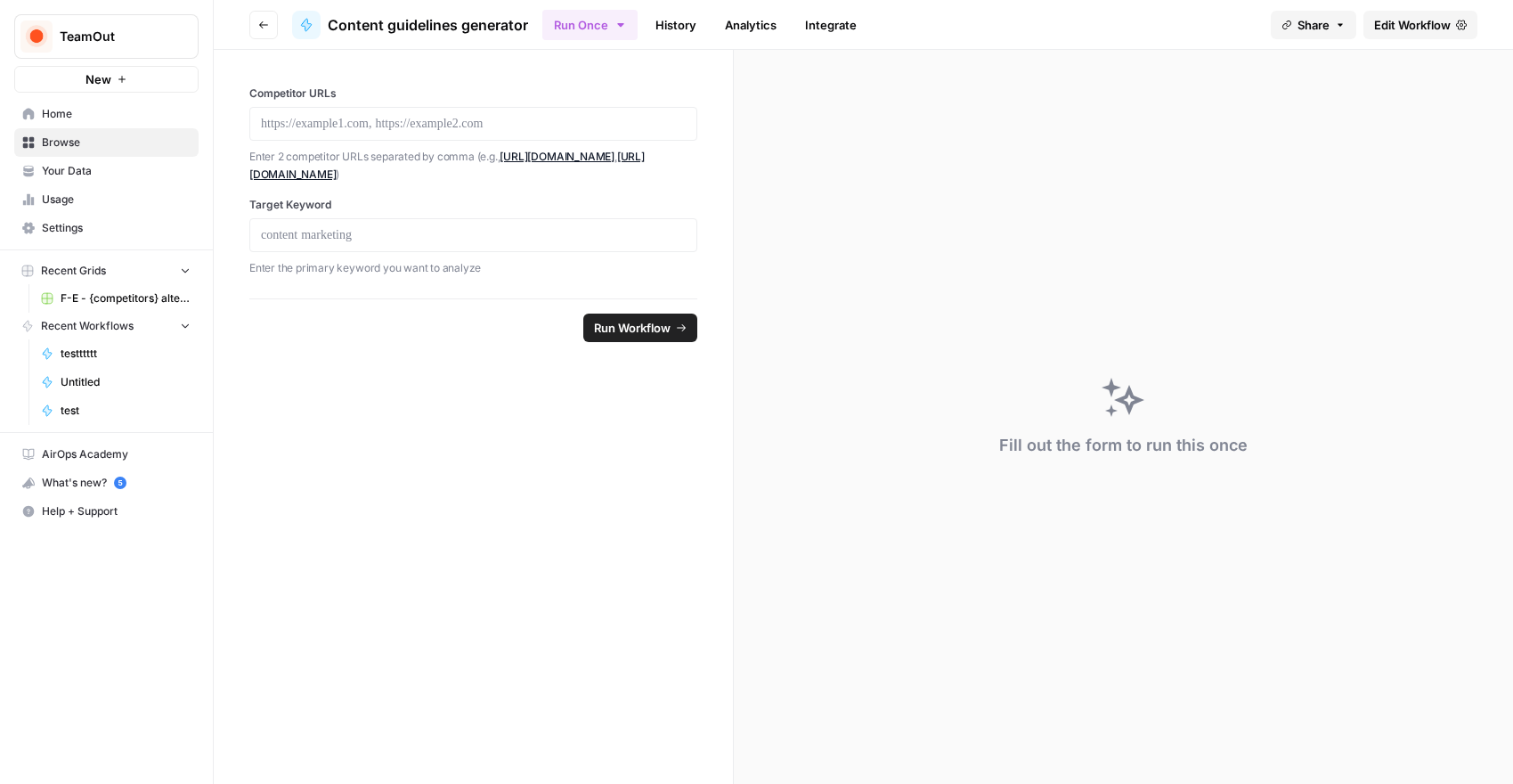
click at [341, 110] on div at bounding box center [473, 123] width 448 height 34
click at [337, 121] on p at bounding box center [473, 123] width 425 height 17
paste div
click at [305, 241] on p at bounding box center [473, 235] width 425 height 17
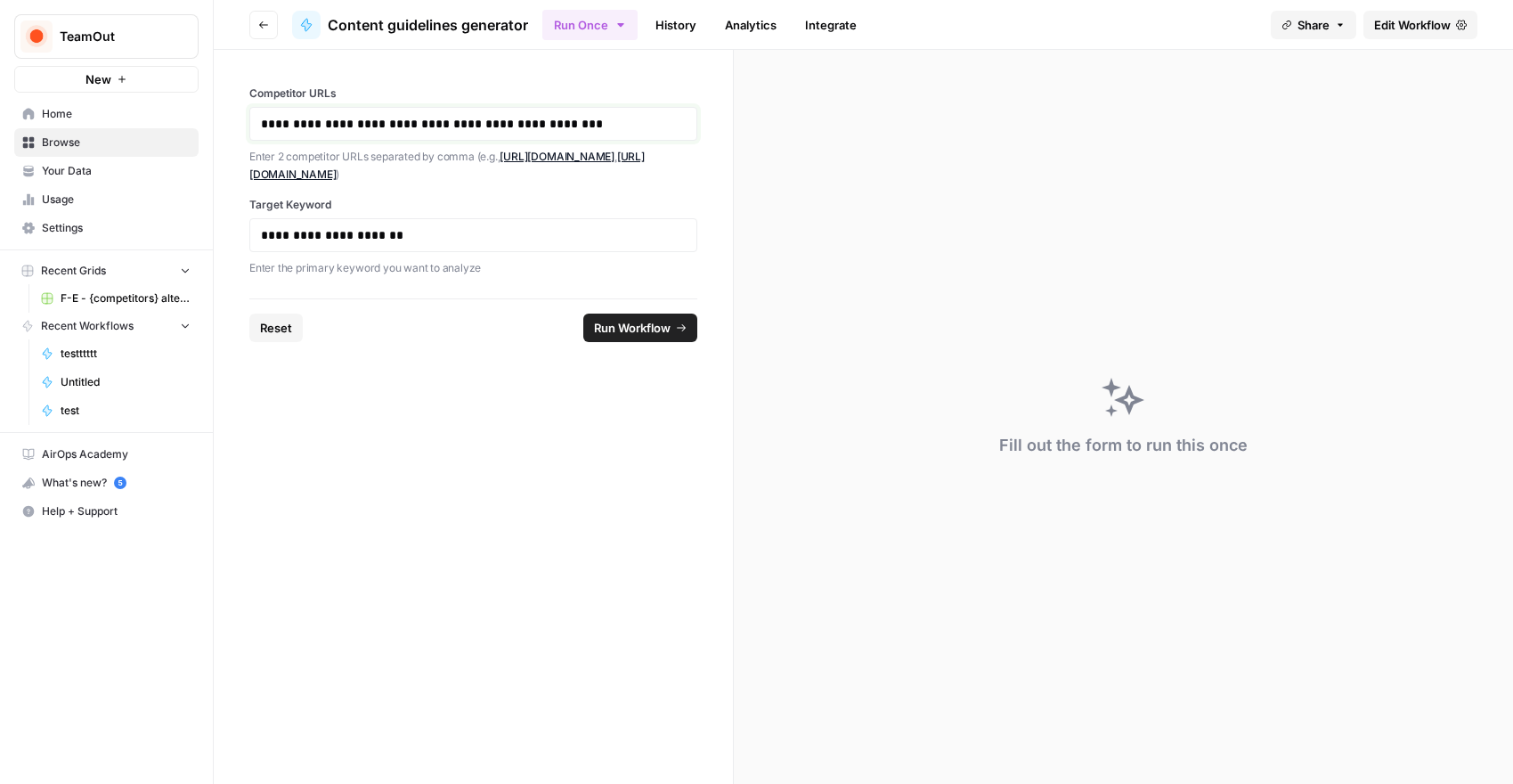
click at [597, 124] on p "**********" at bounding box center [473, 123] width 425 height 17
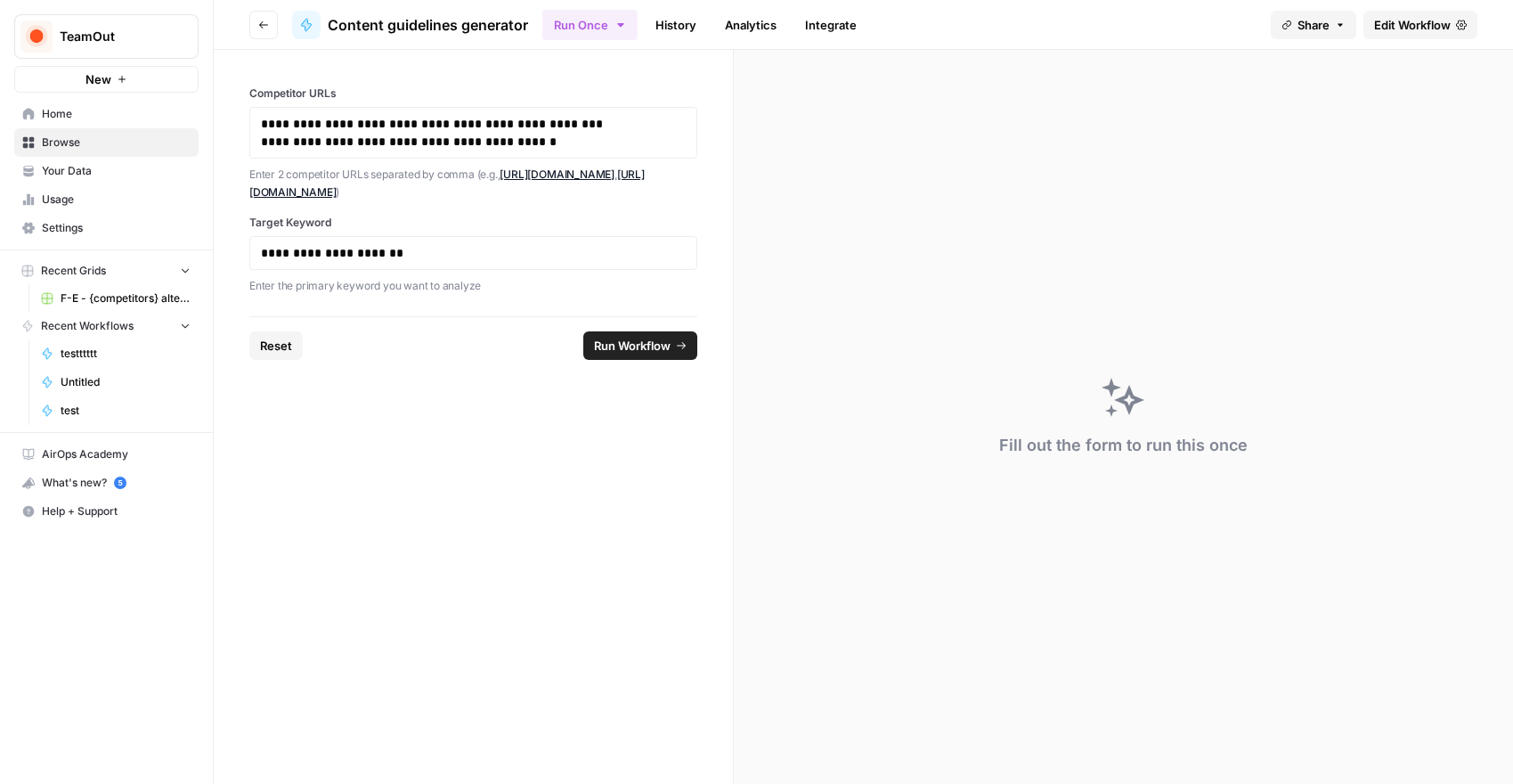
click at [610, 347] on span "Run Workflow" at bounding box center [632, 346] width 77 height 17
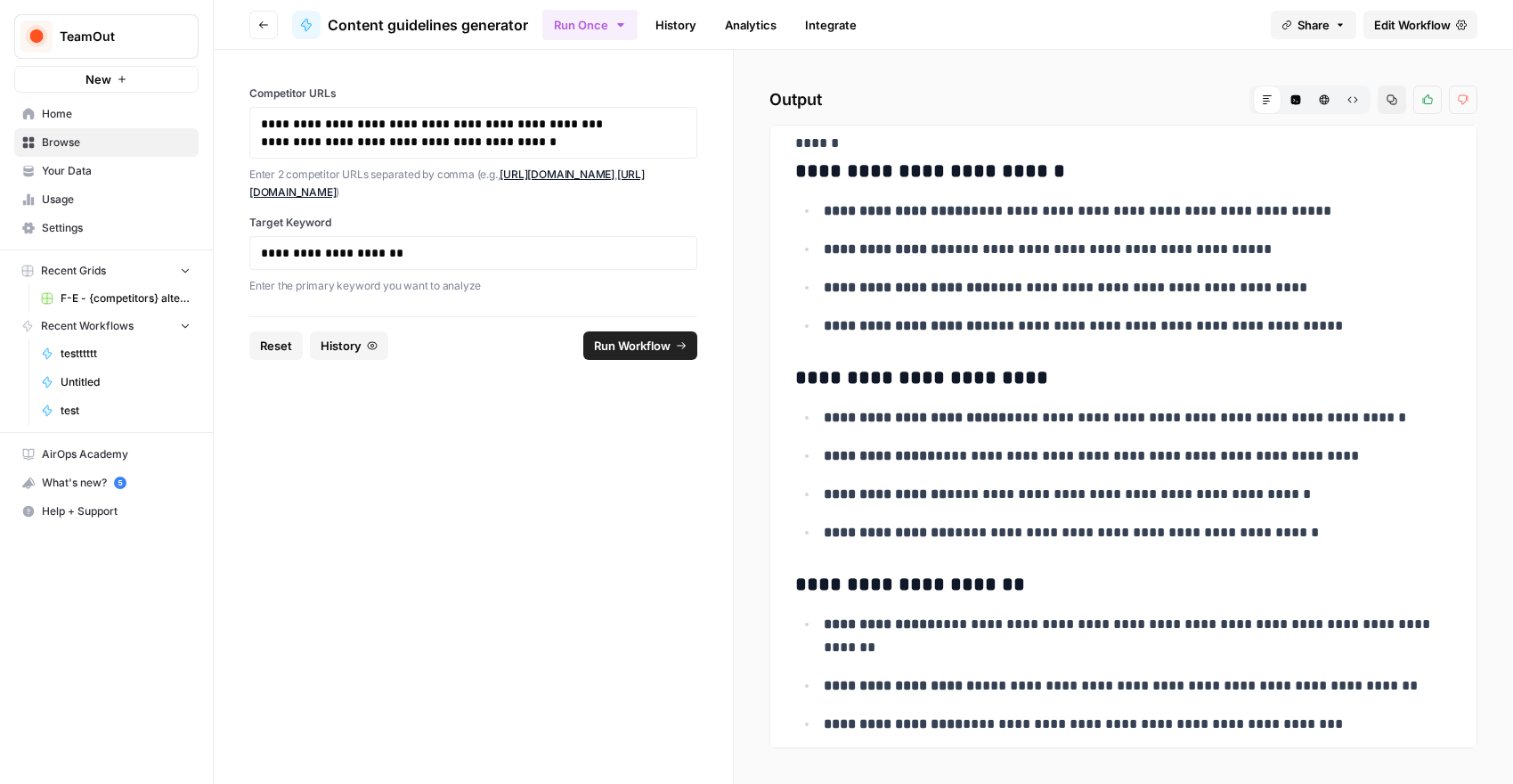
scroll to position [6363, 0]
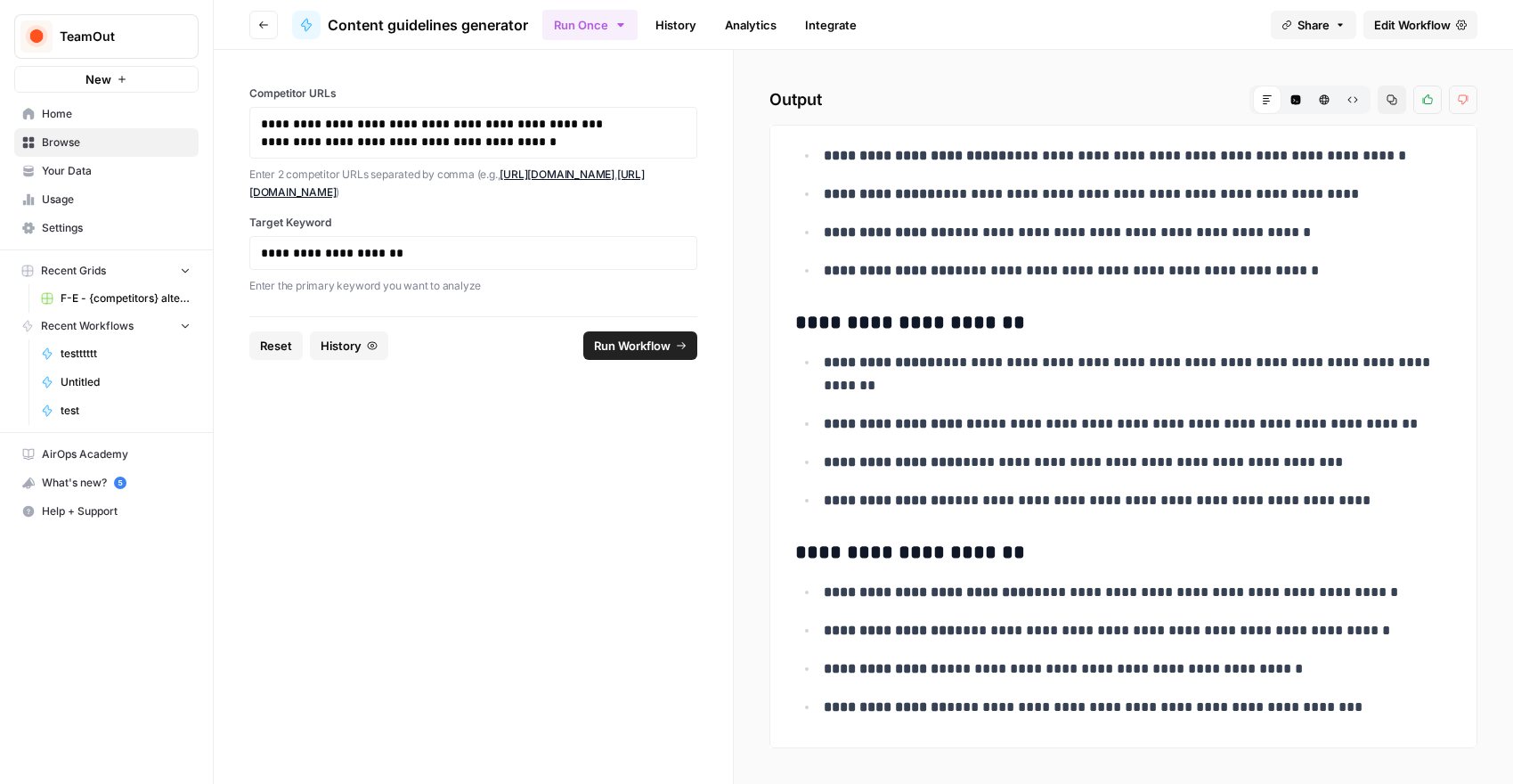
drag, startPoint x: 800, startPoint y: 157, endPoint x: 1095, endPoint y: 838, distance: 742.1
click at [1095, 783] on html "**********" at bounding box center [756, 392] width 1513 height 784
copy div "**********"
